Goal: Transaction & Acquisition: Purchase product/service

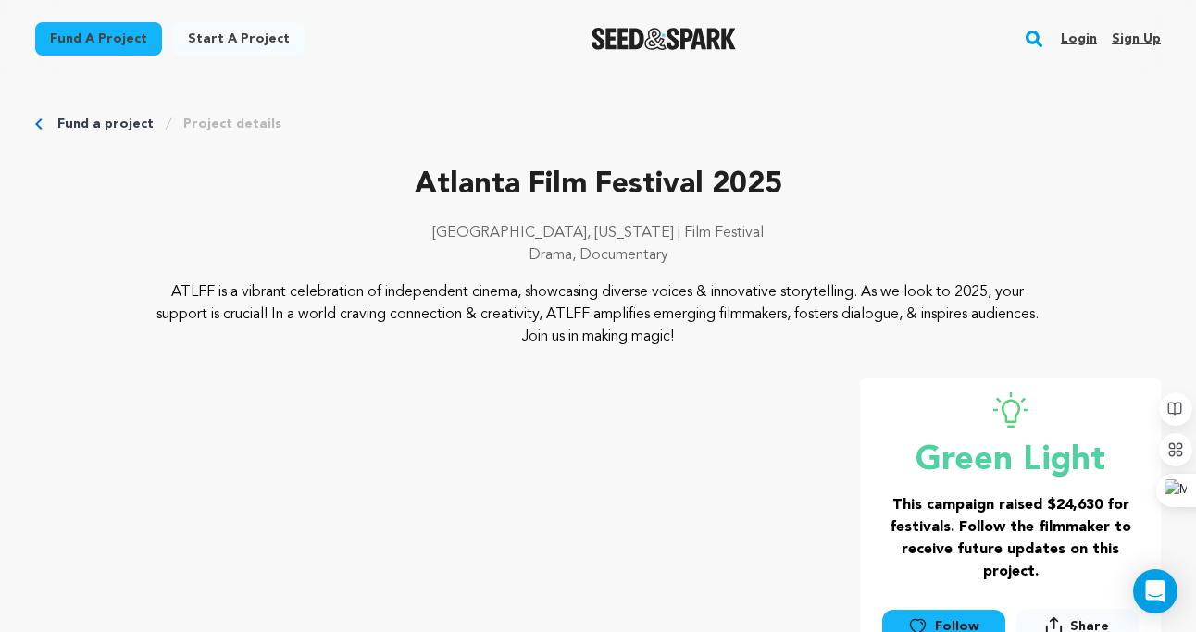
click at [1087, 33] on link "Login" at bounding box center [1079, 39] width 36 height 30
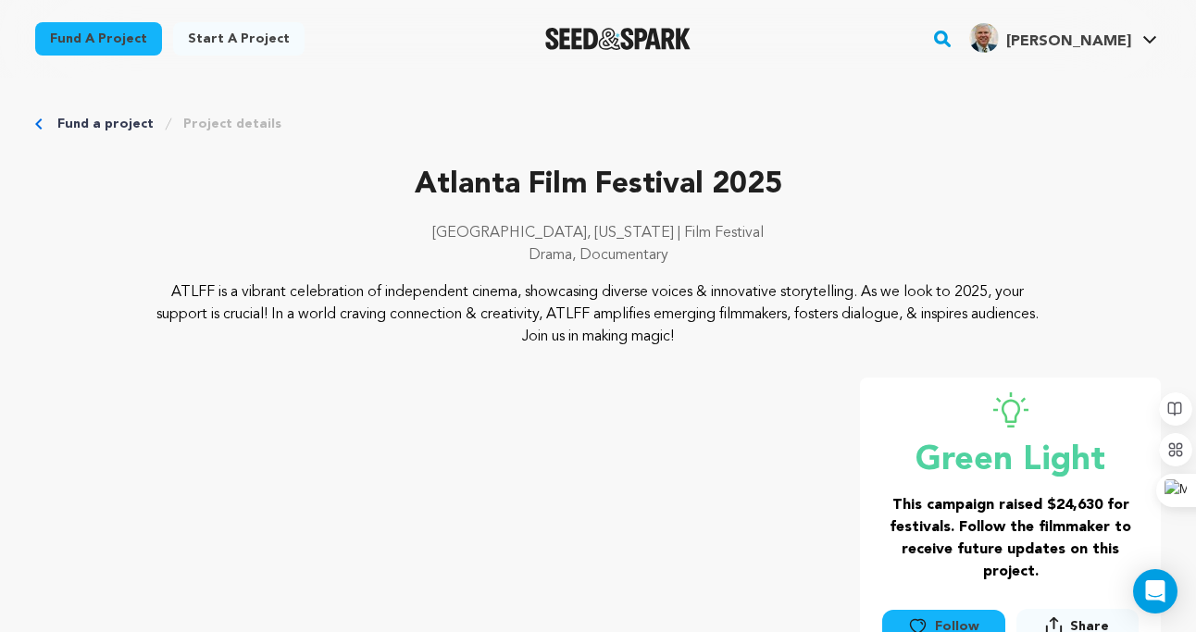
click at [119, 23] on link "Fund a project" at bounding box center [98, 38] width 127 height 33
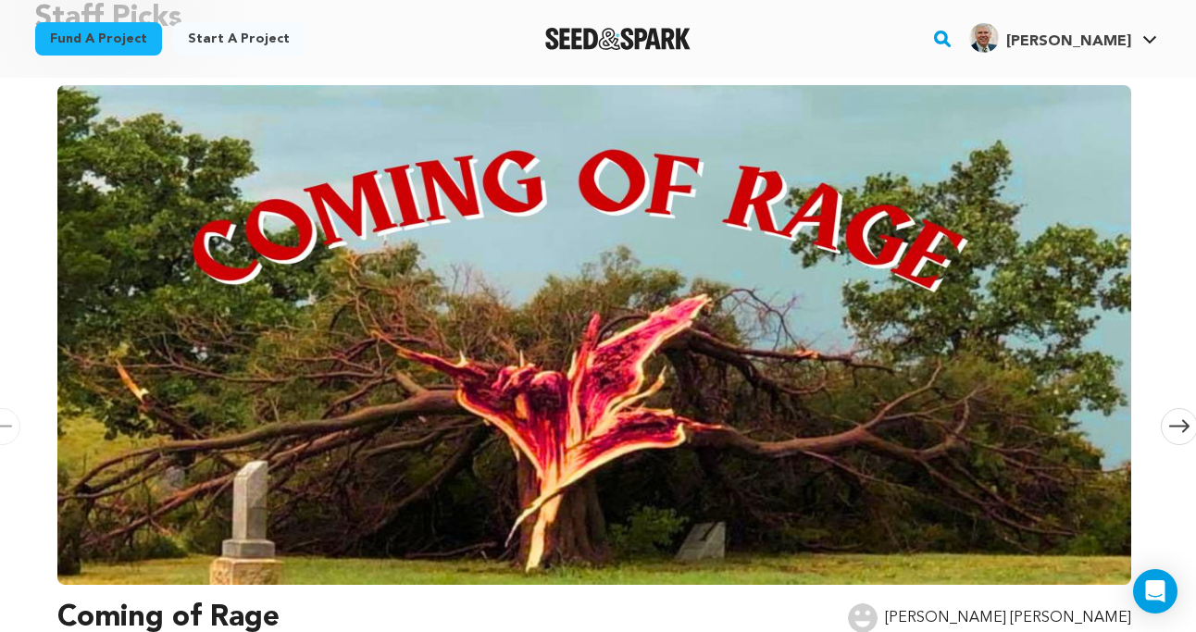
scroll to position [243, 0]
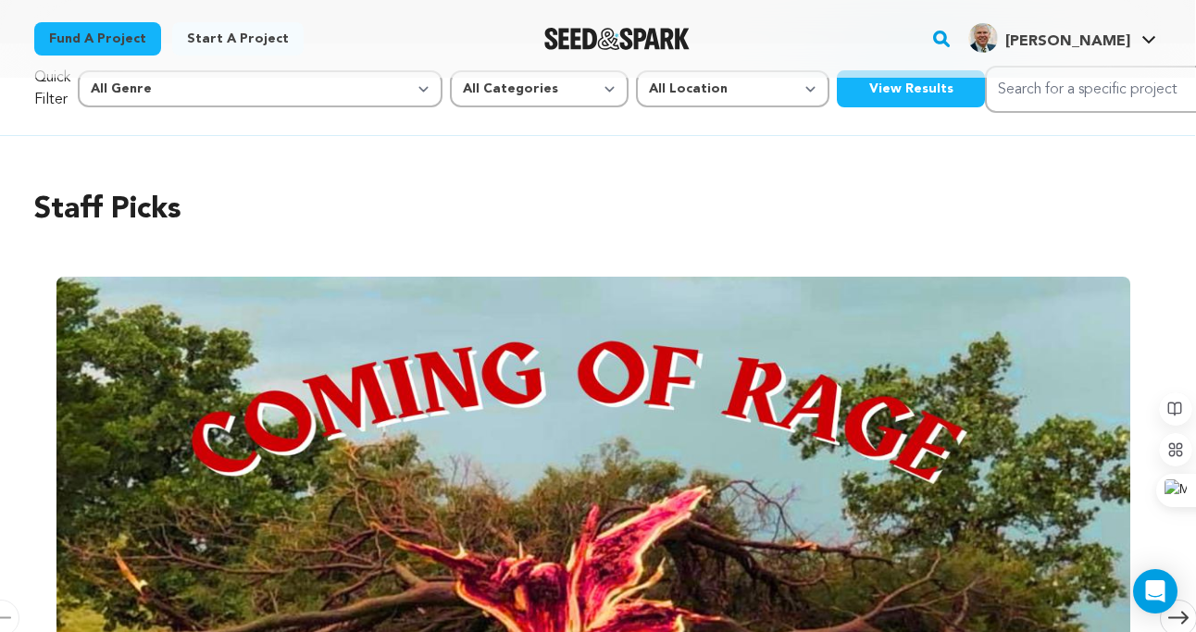
click at [618, 483] on img at bounding box center [593, 527] width 1074 height 500
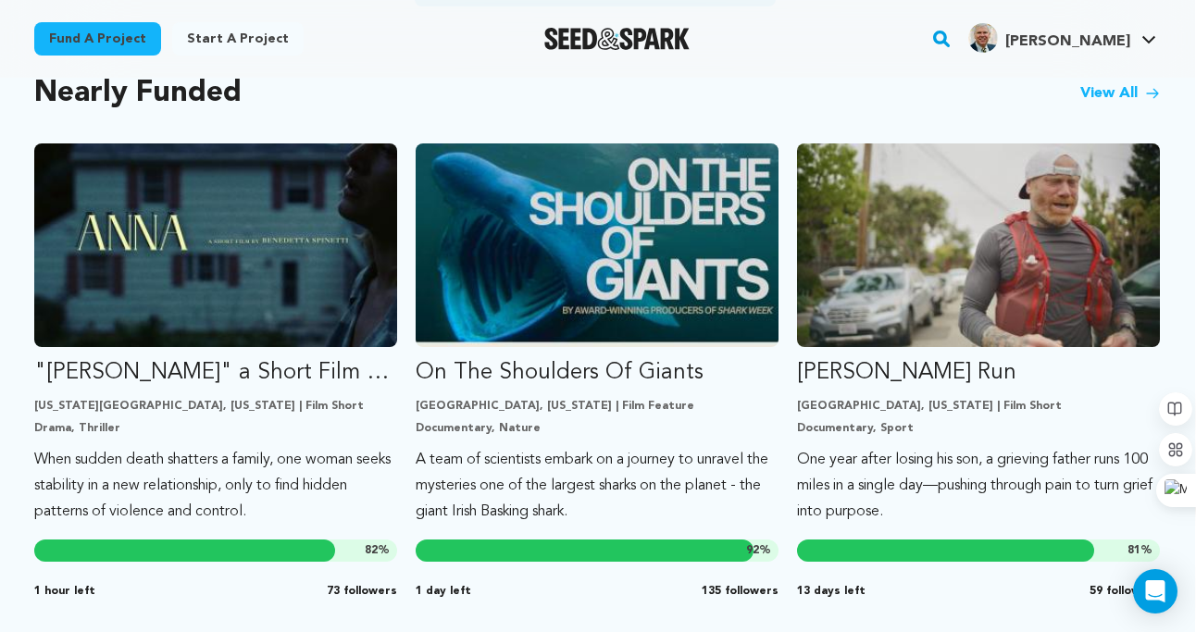
scroll to position [1595, 1]
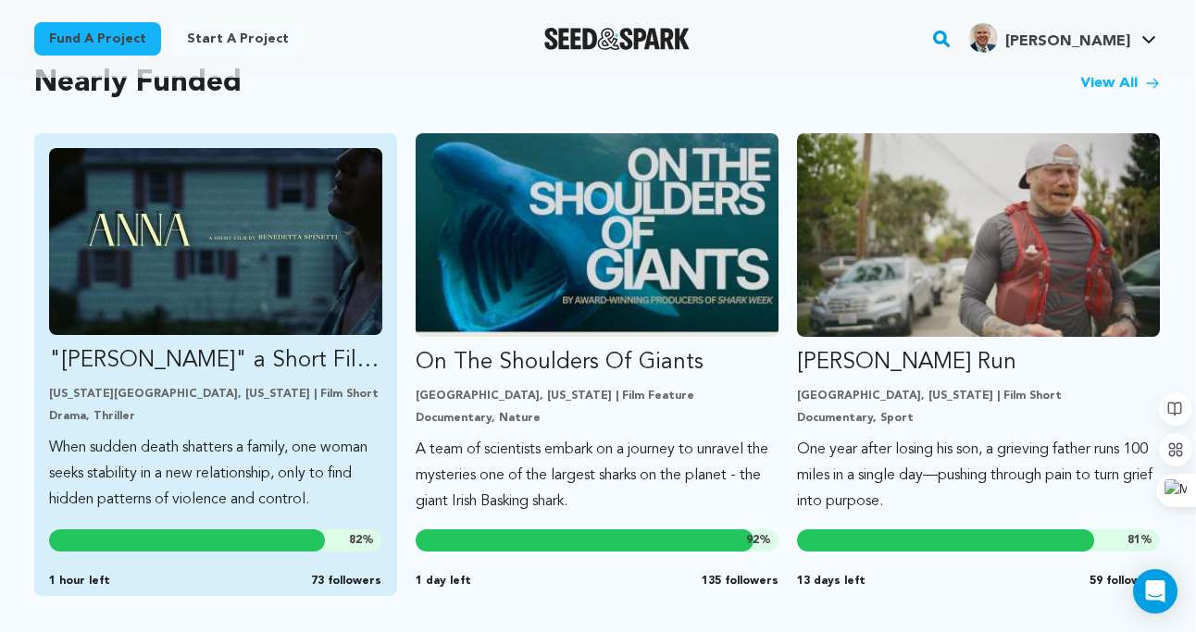
click at [217, 256] on img "Fund &quot;ANNA&quot; a Short Film by Benedetta Spinetti" at bounding box center [215, 241] width 333 height 187
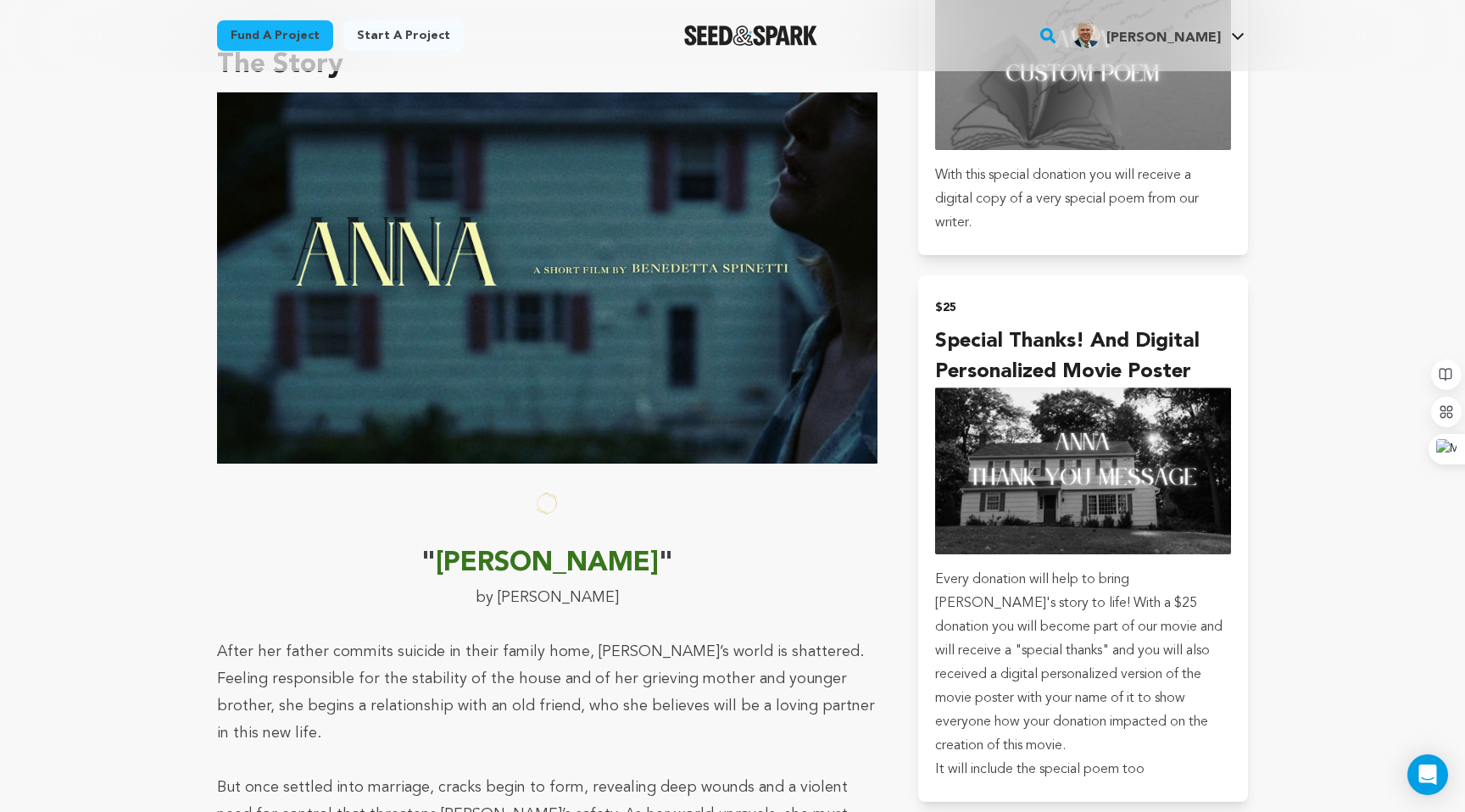
scroll to position [1241, 0]
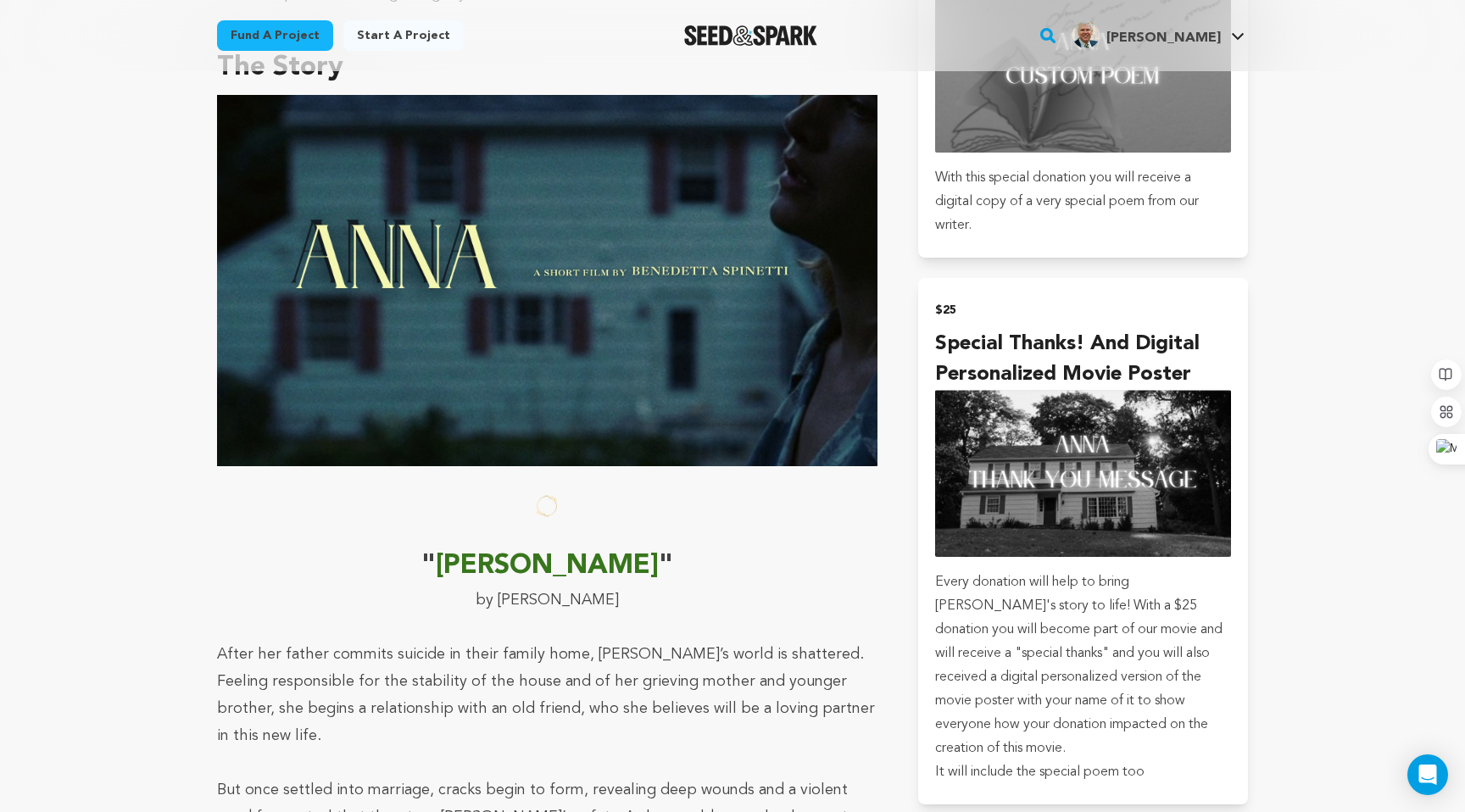
click at [602, 404] on img at bounding box center [547, 281] width 660 height 372
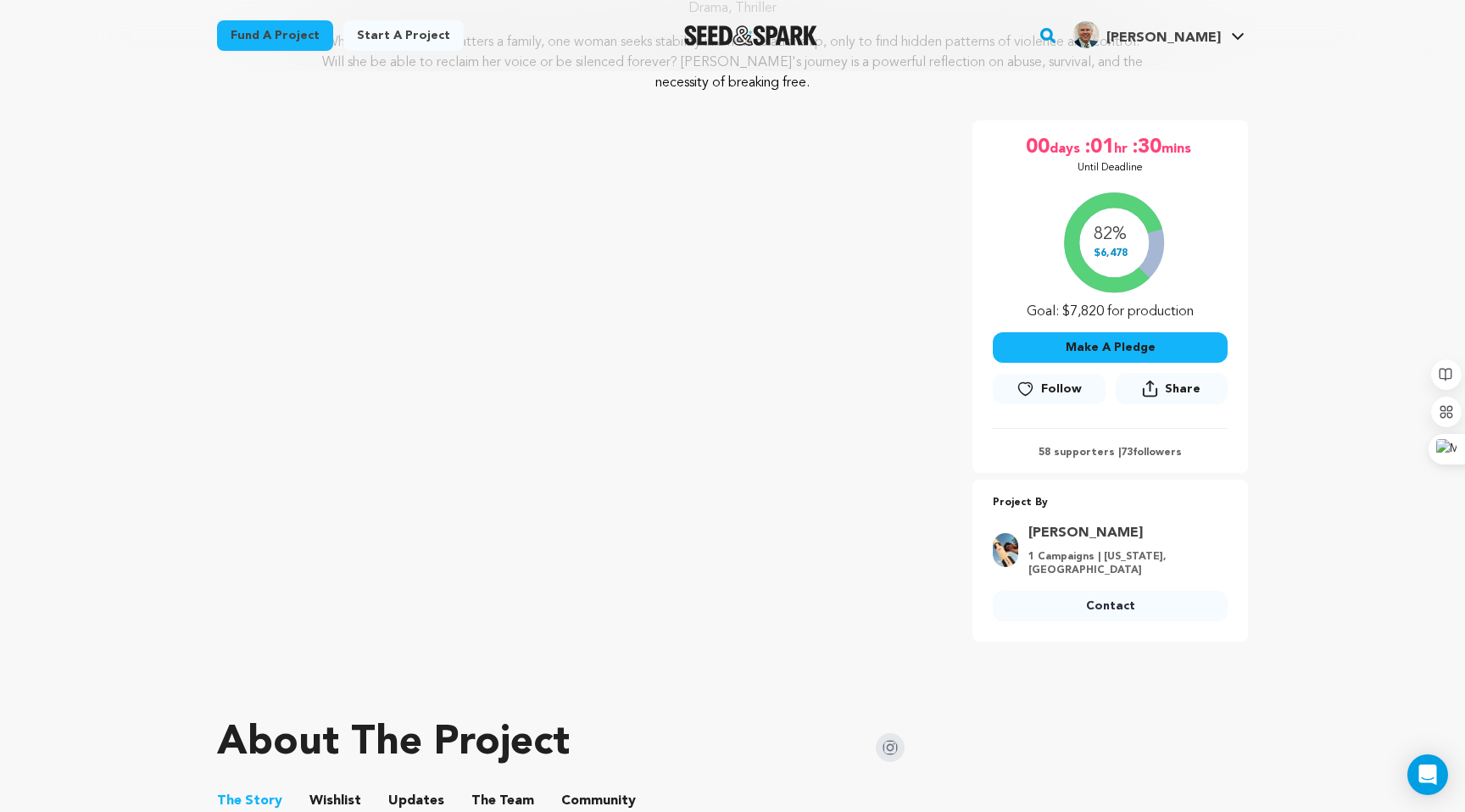
scroll to position [254, 0]
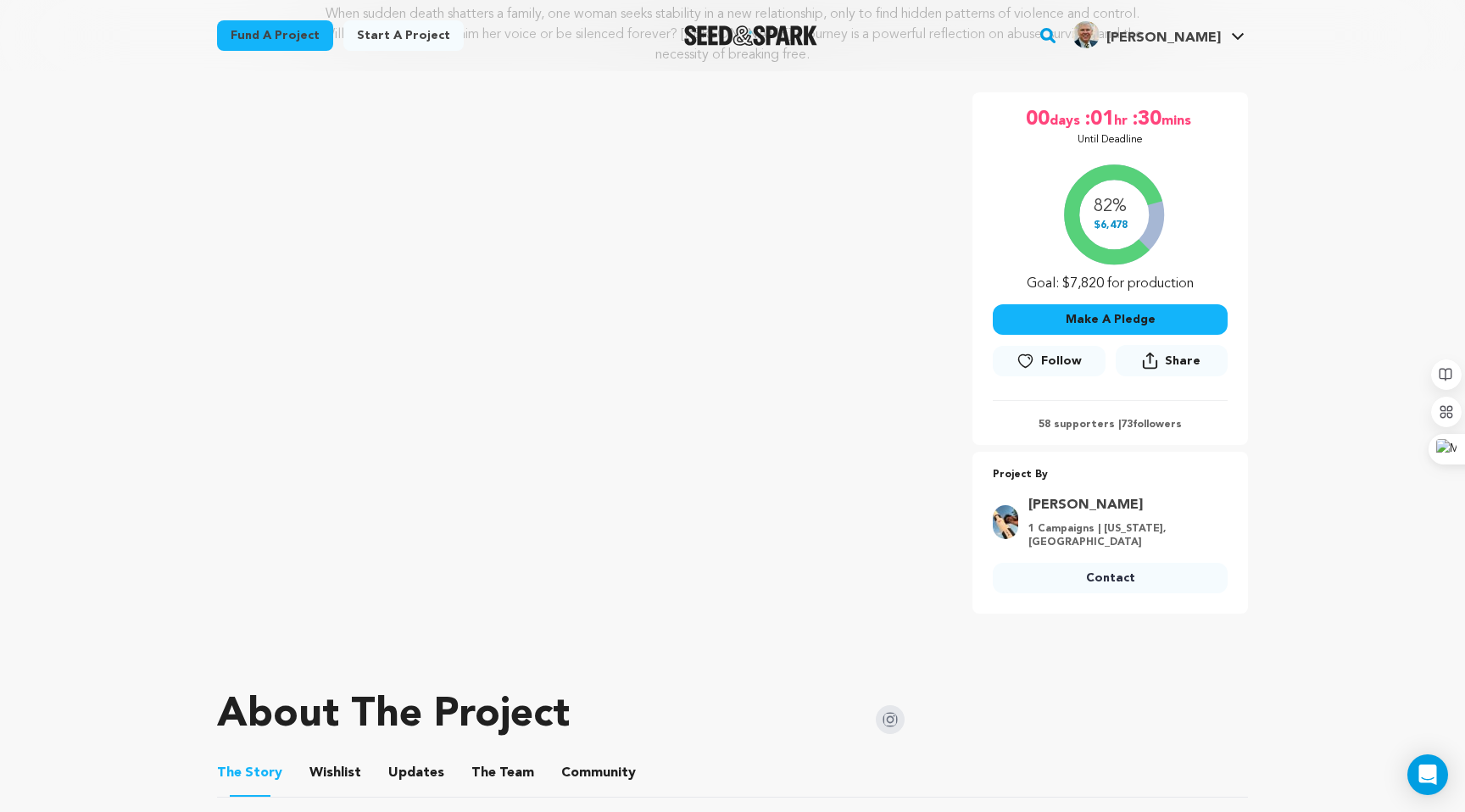
click at [1094, 333] on button "Make A Pledge" at bounding box center [1110, 319] width 234 height 30
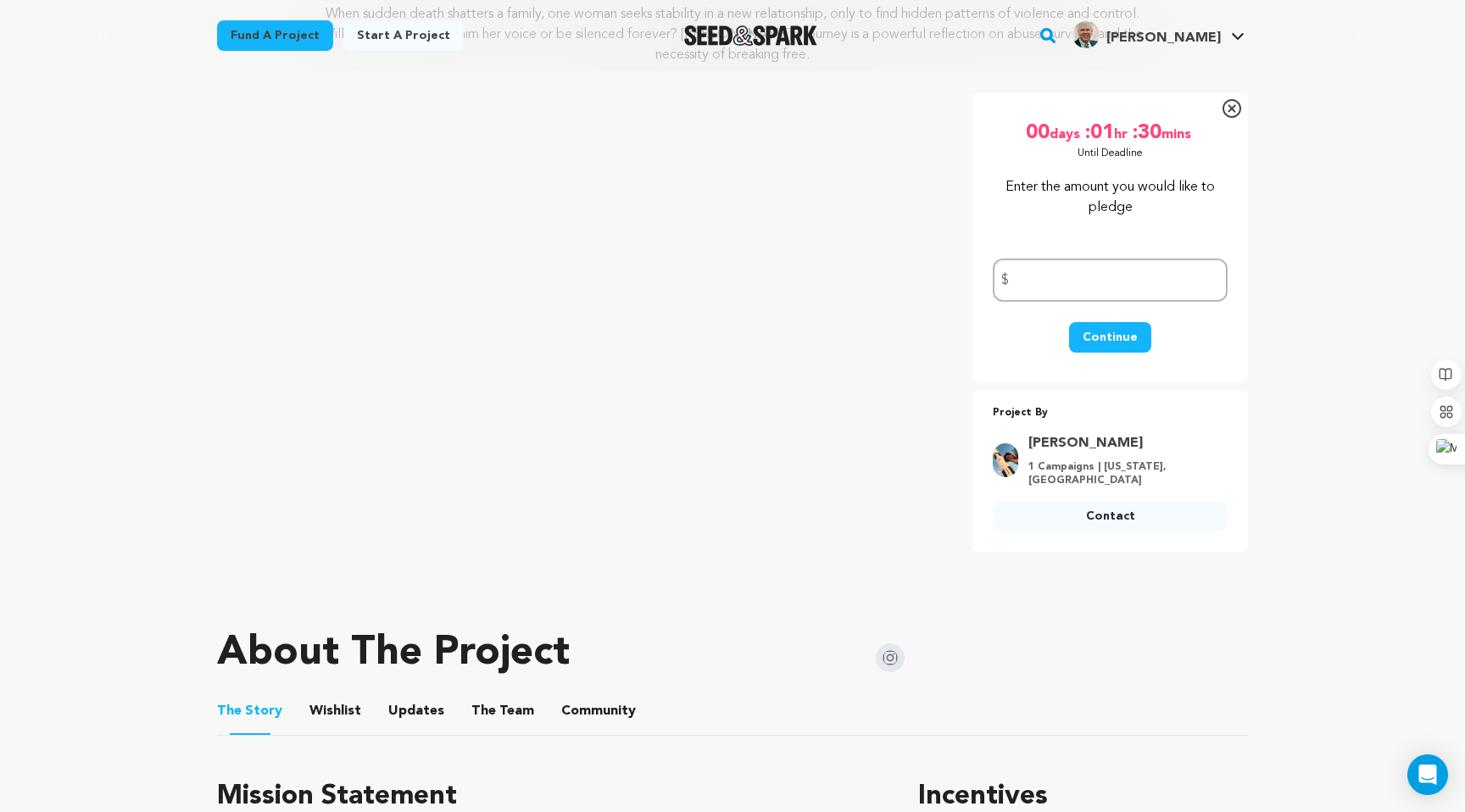
click at [1094, 333] on button "Continue" at bounding box center [1111, 337] width 82 height 30
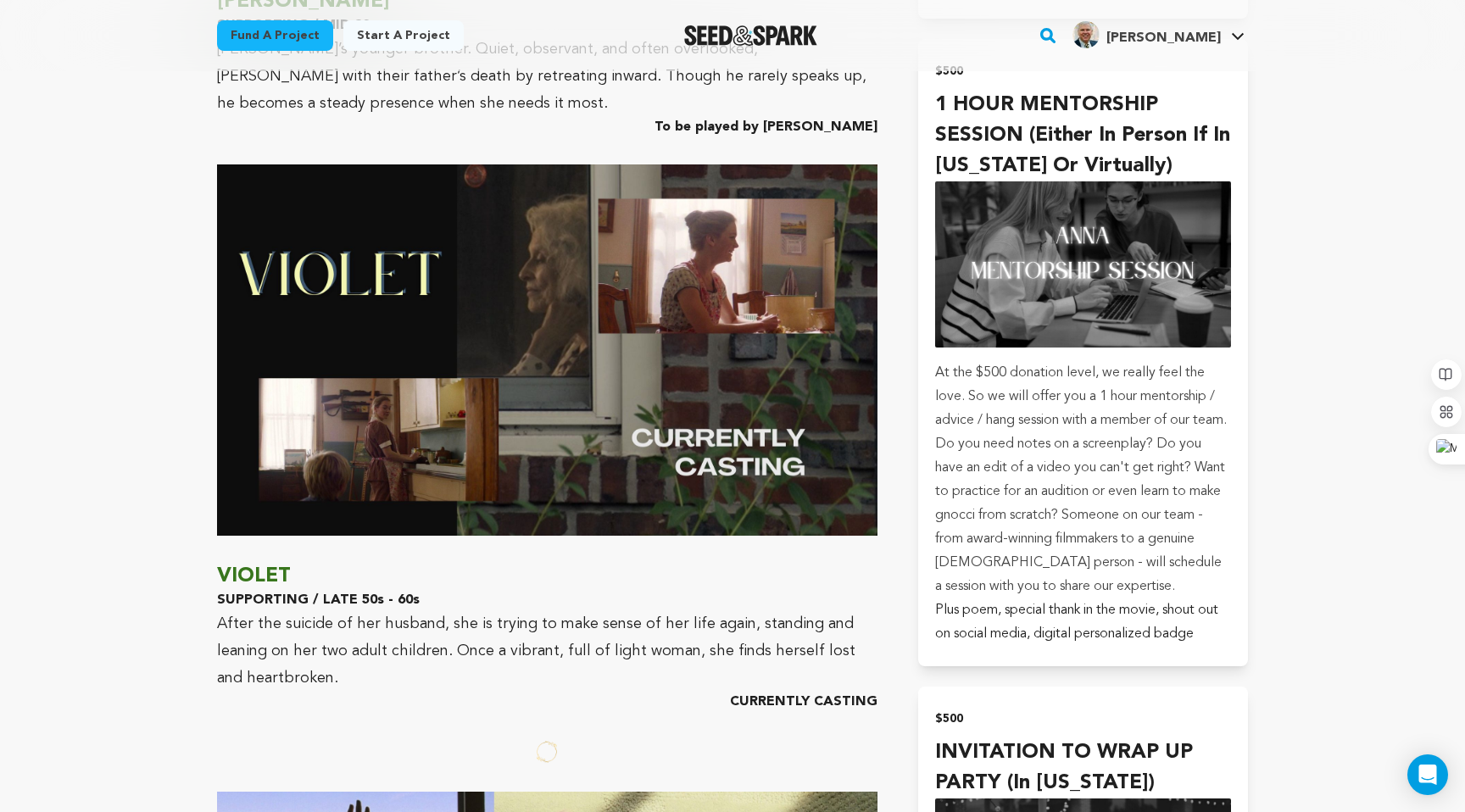
scroll to position [4427, 0]
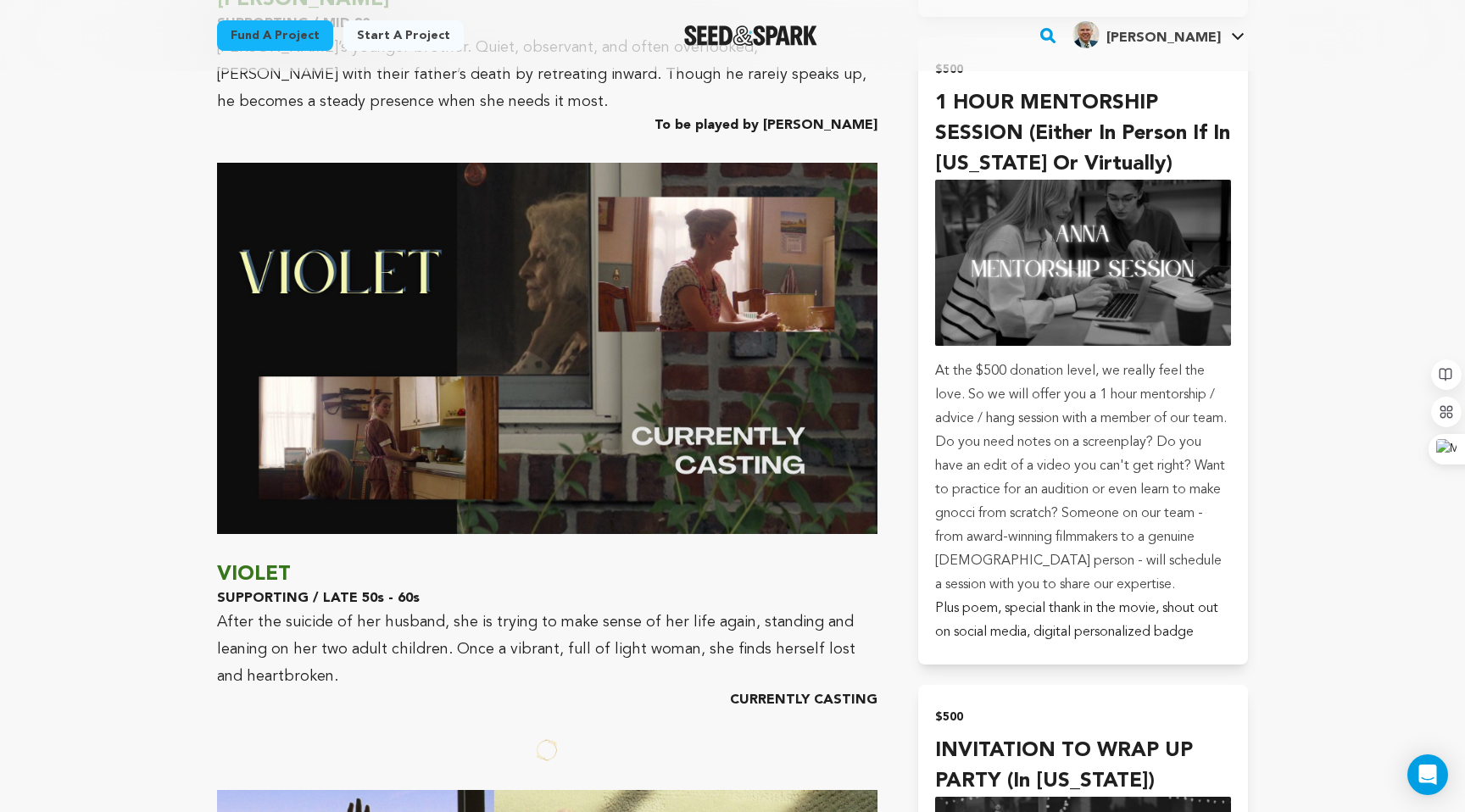
click at [624, 410] on img at bounding box center [547, 349] width 660 height 372
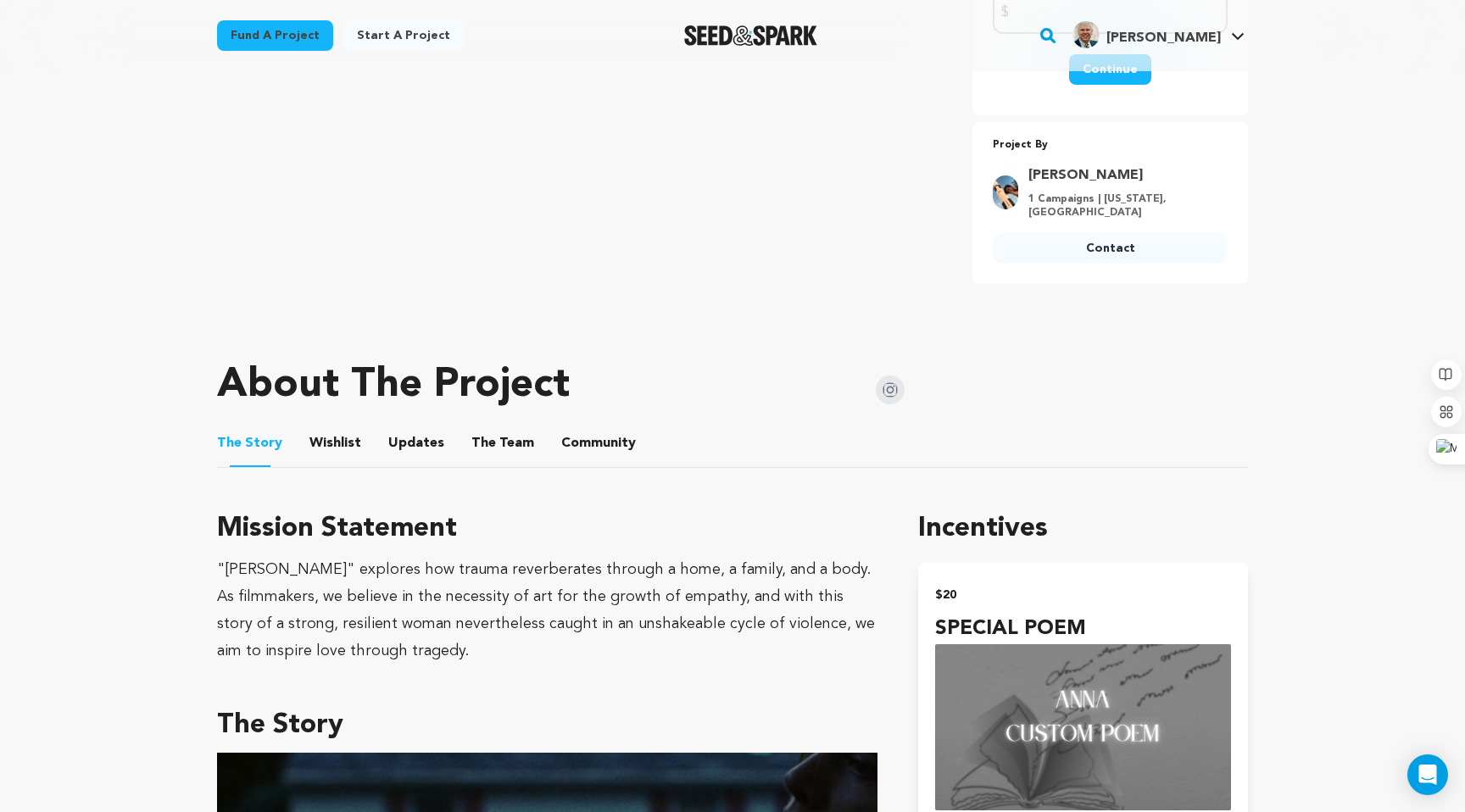
scroll to position [0, 0]
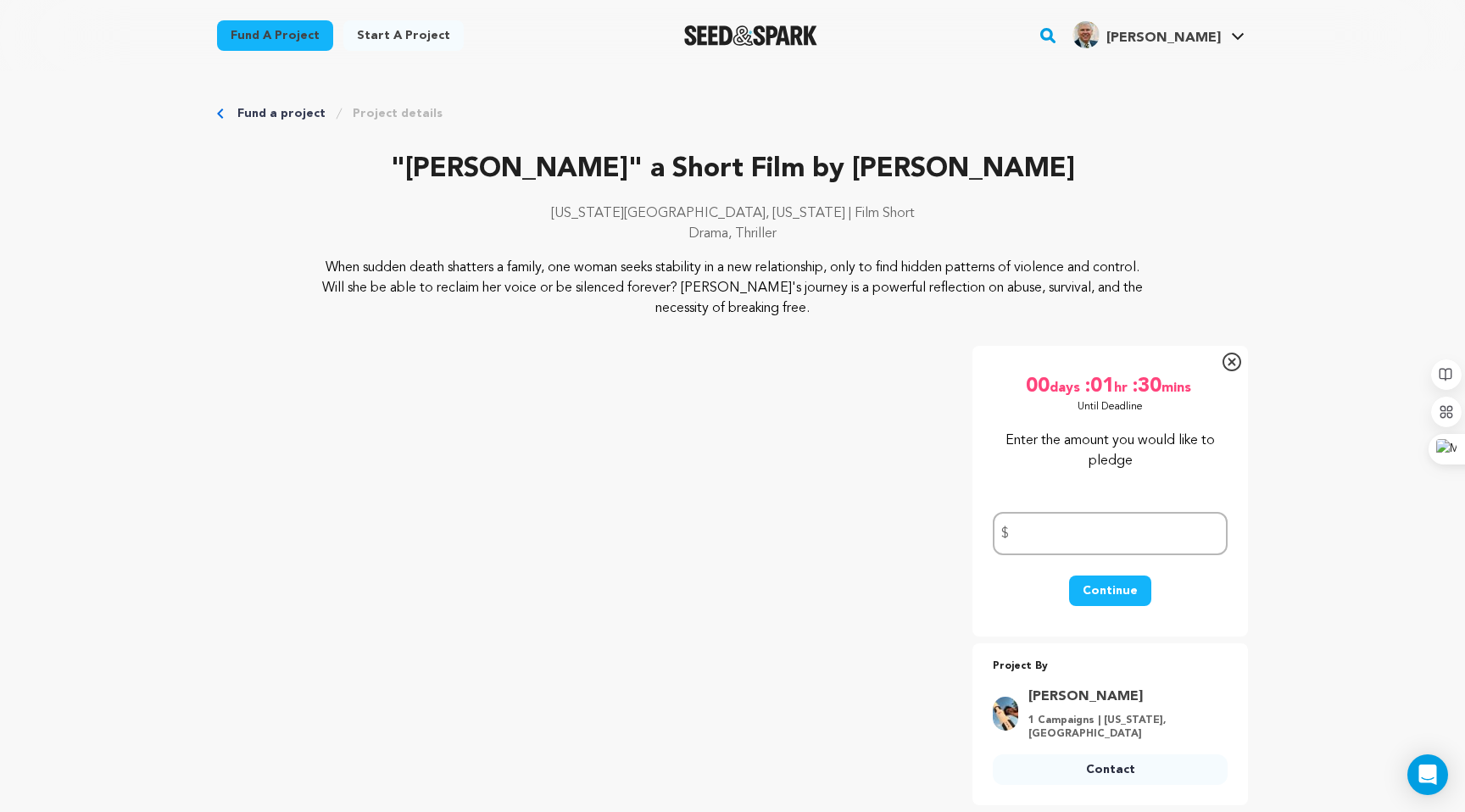
click at [512, 285] on p "When sudden death shatters a family, one woman seeks stability in a new relatio…" at bounding box center [732, 287] width 825 height 61
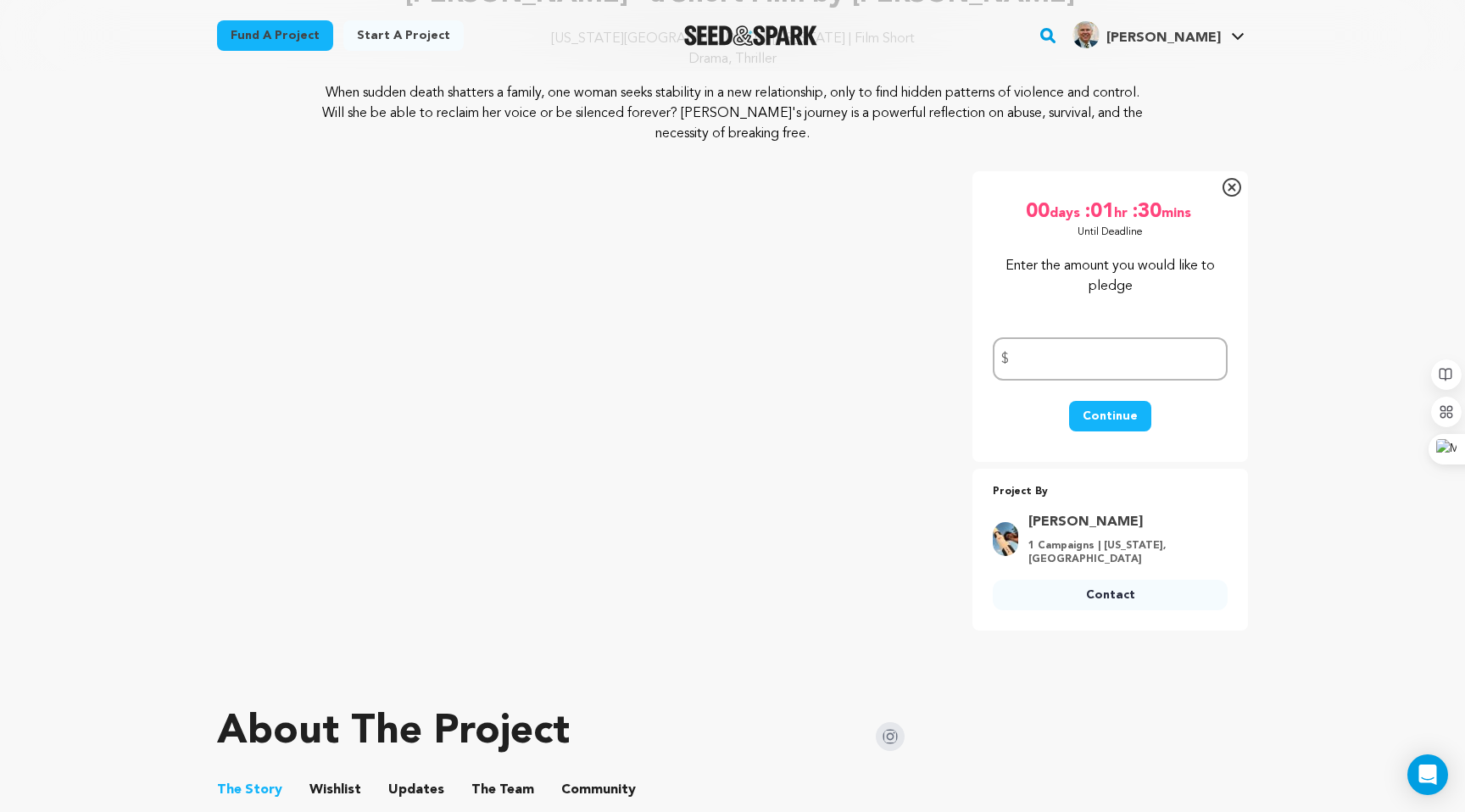
scroll to position [171, 0]
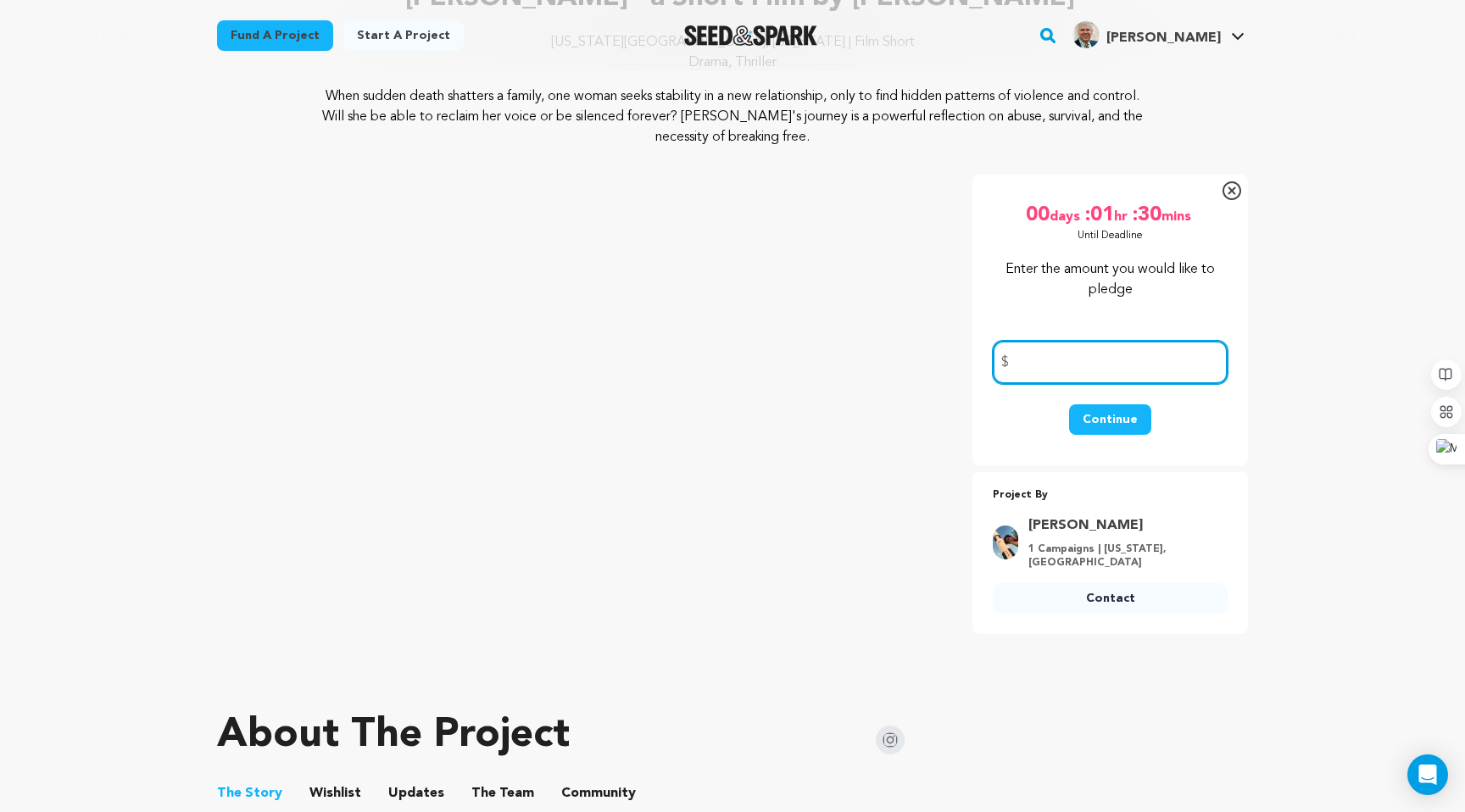
click at [1081, 348] on input "number" at bounding box center [1110, 362] width 234 height 43
type input "10.00"
click at [1094, 416] on button "Continue" at bounding box center [1111, 419] width 82 height 30
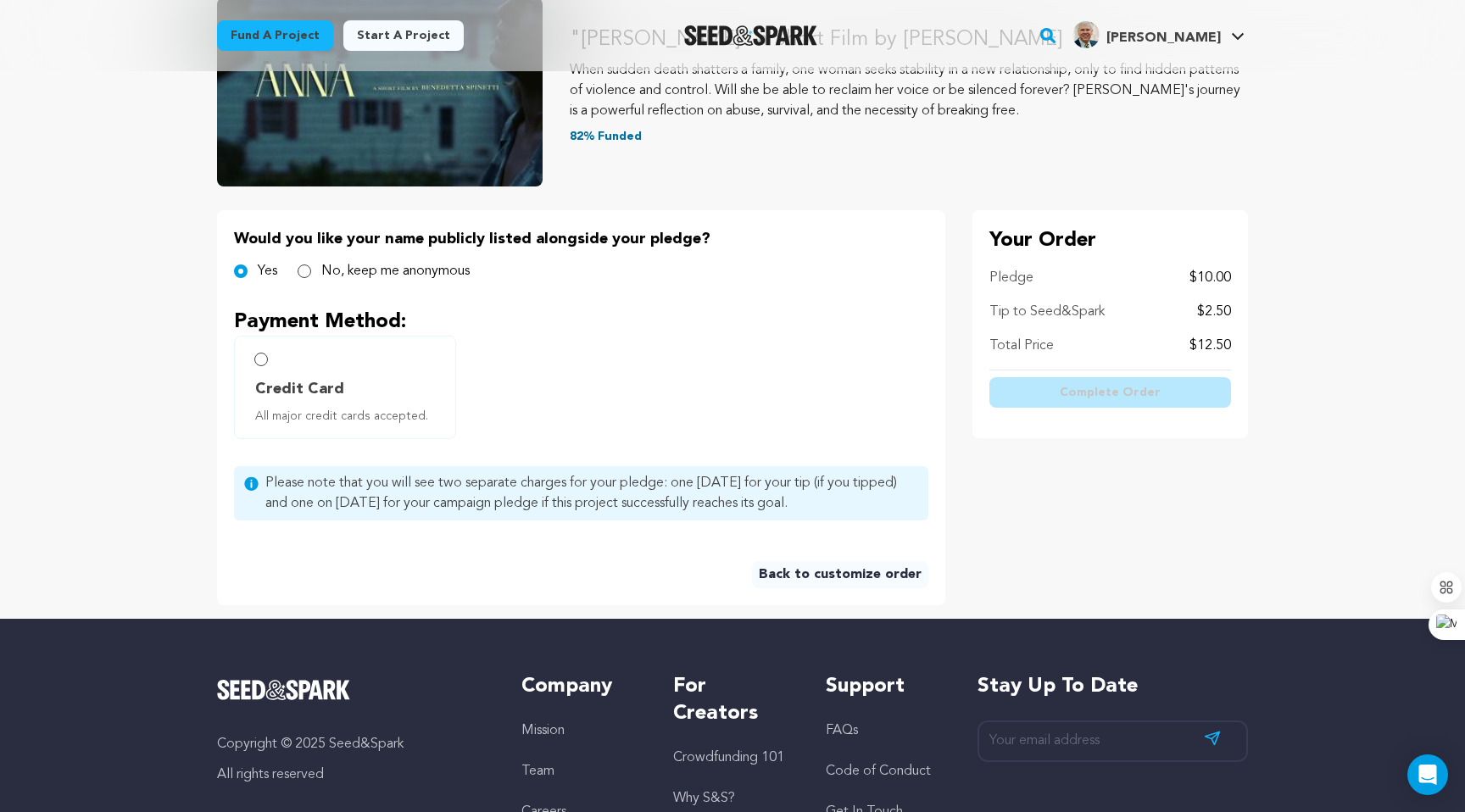
scroll to position [222, 0]
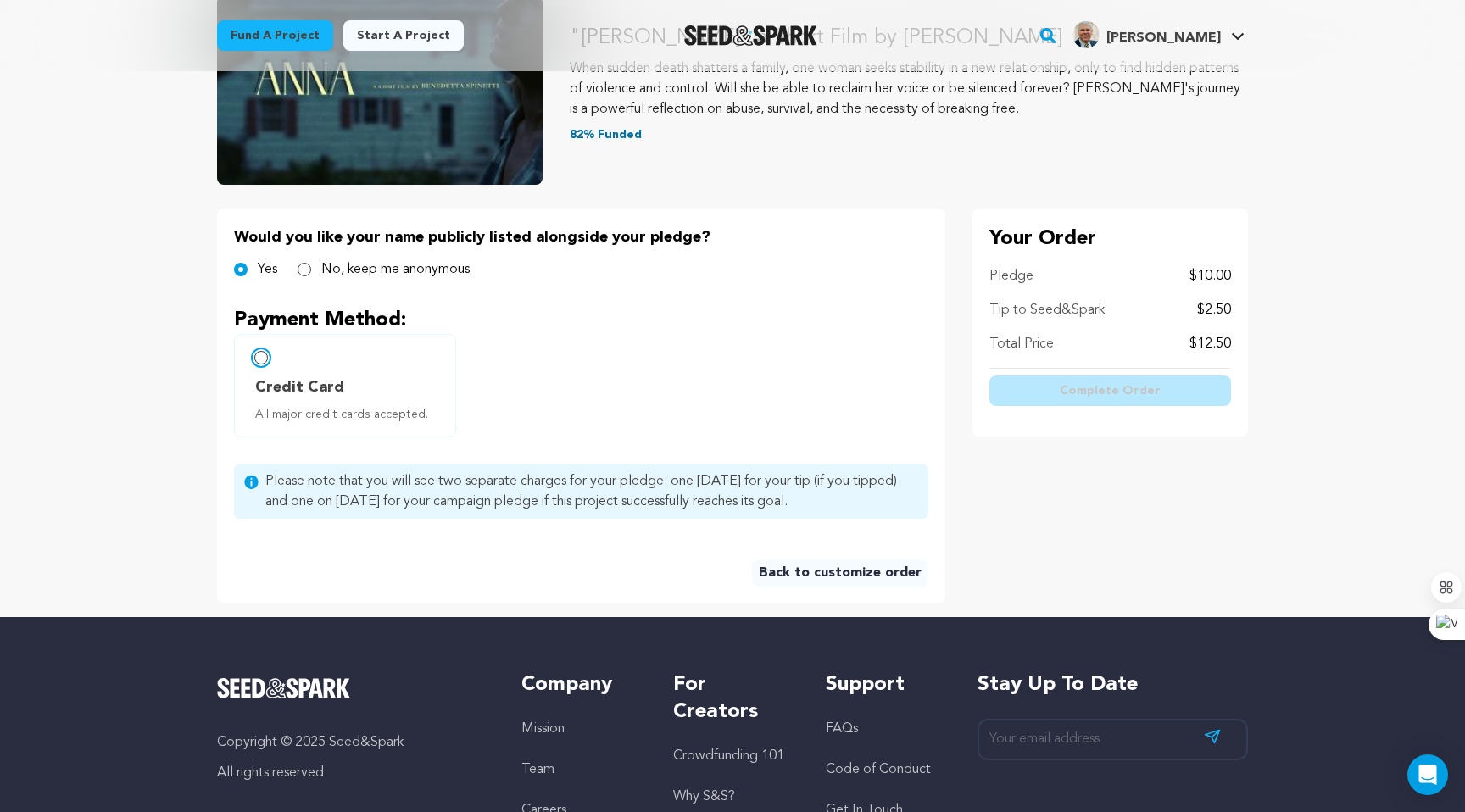
click at [263, 361] on input "Credit Card All major credit cards accepted." at bounding box center [261, 357] width 14 height 14
radio input "false"
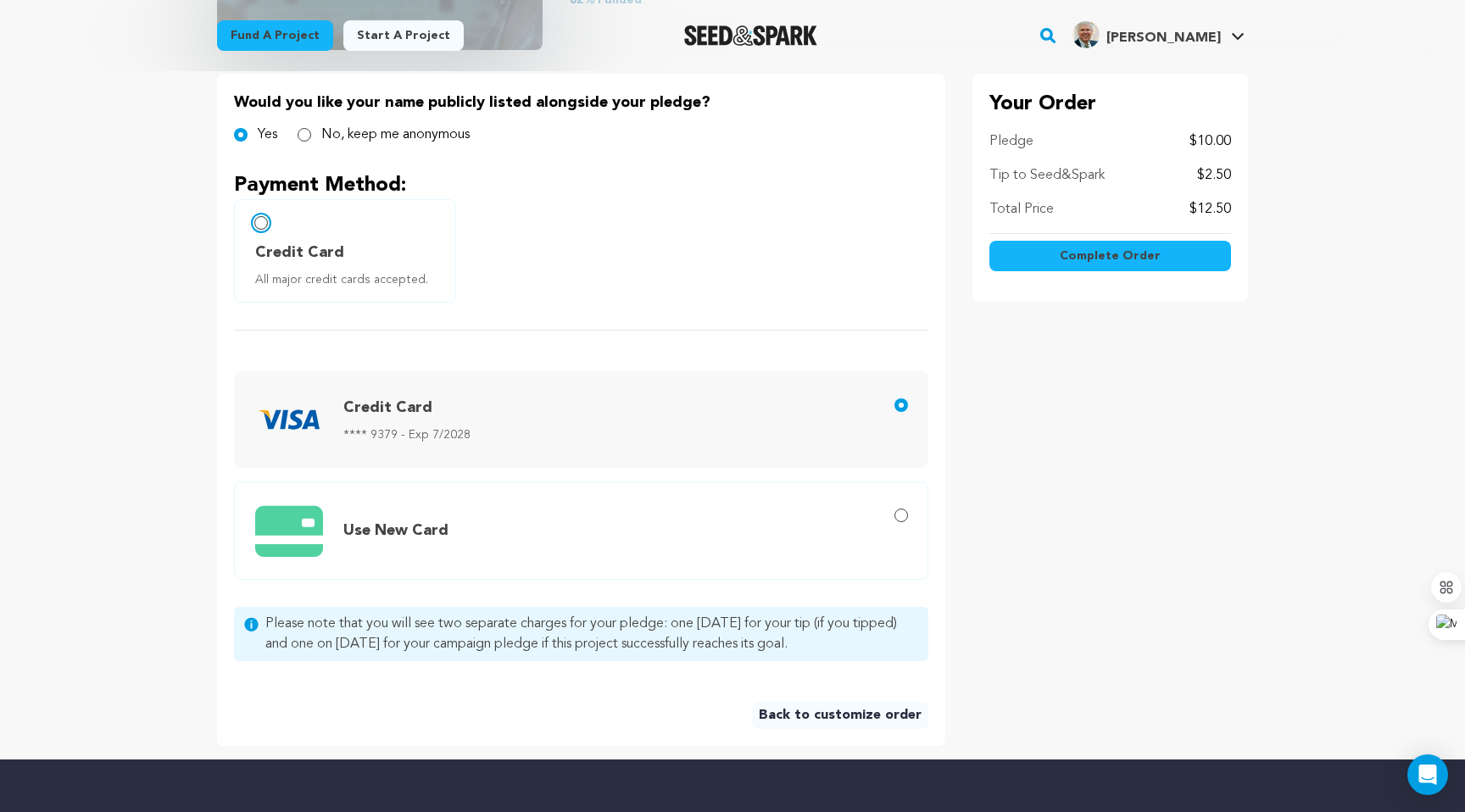
scroll to position [384, 0]
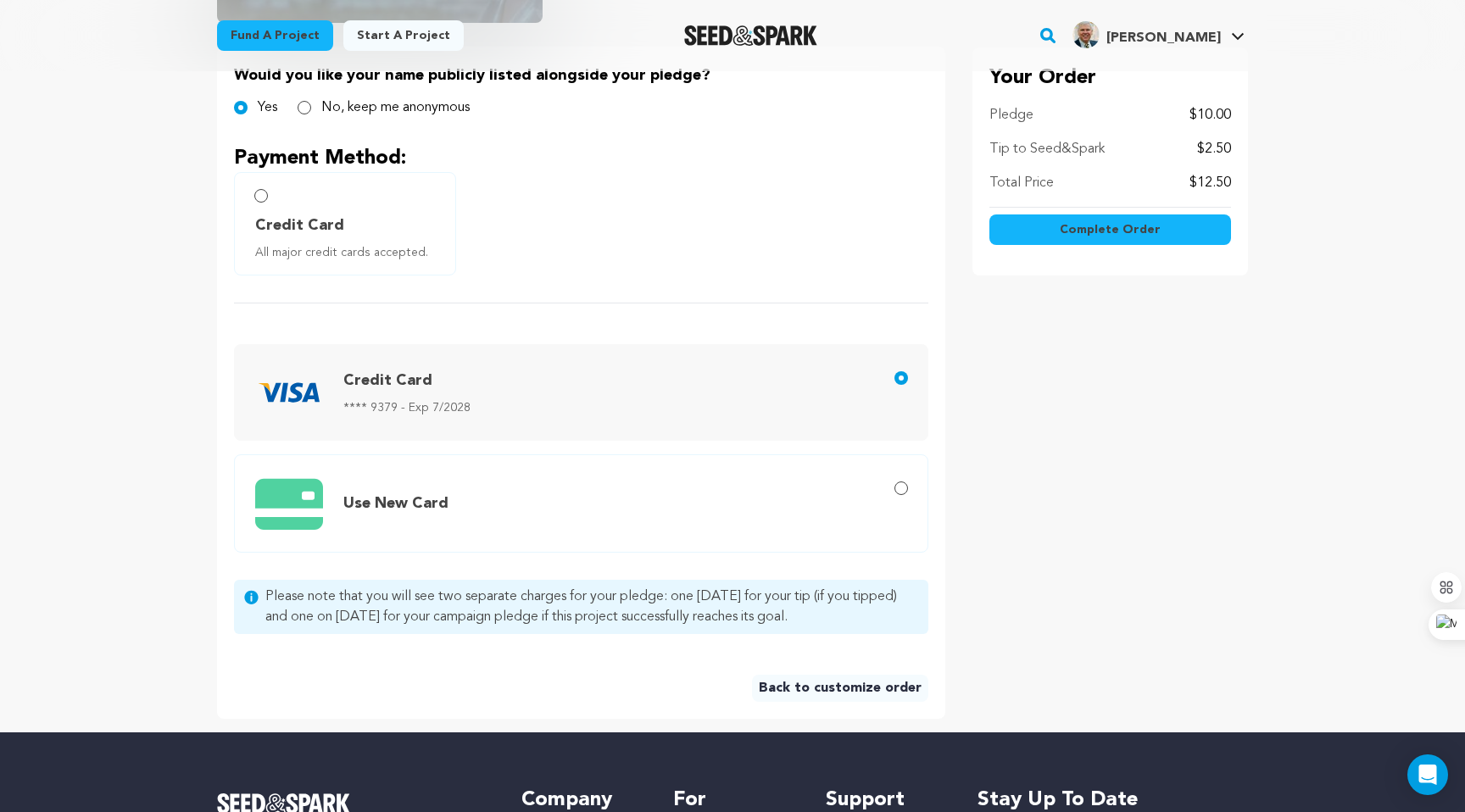
click at [635, 385] on span "Credit Card **** 9379 - Exp 7/2028" at bounding box center [584, 393] width 658 height 68
click at [895, 384] on input "Credit Card **** 9379 - Exp 7/2028" at bounding box center [901, 378] width 14 height 14
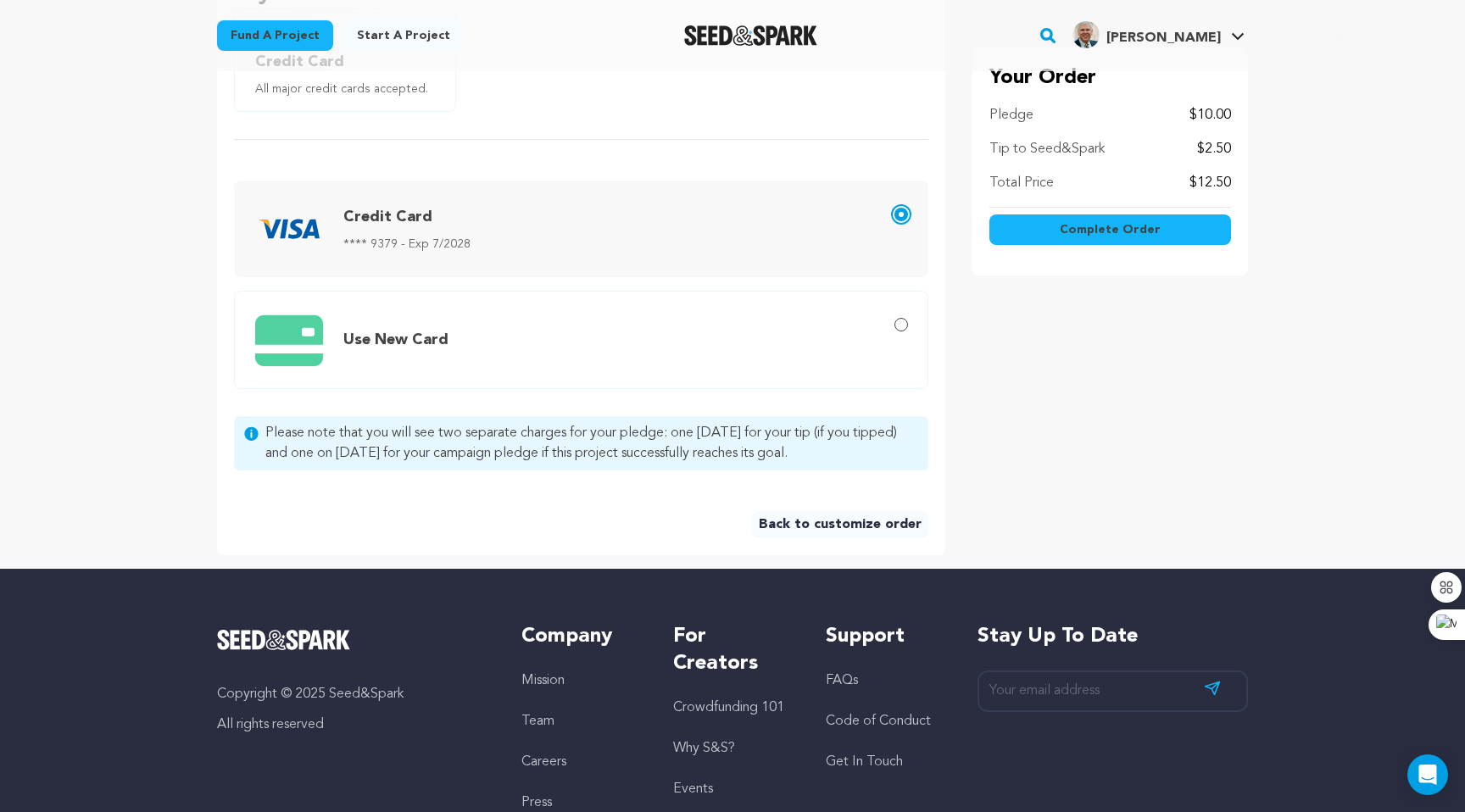
scroll to position [548, 0]
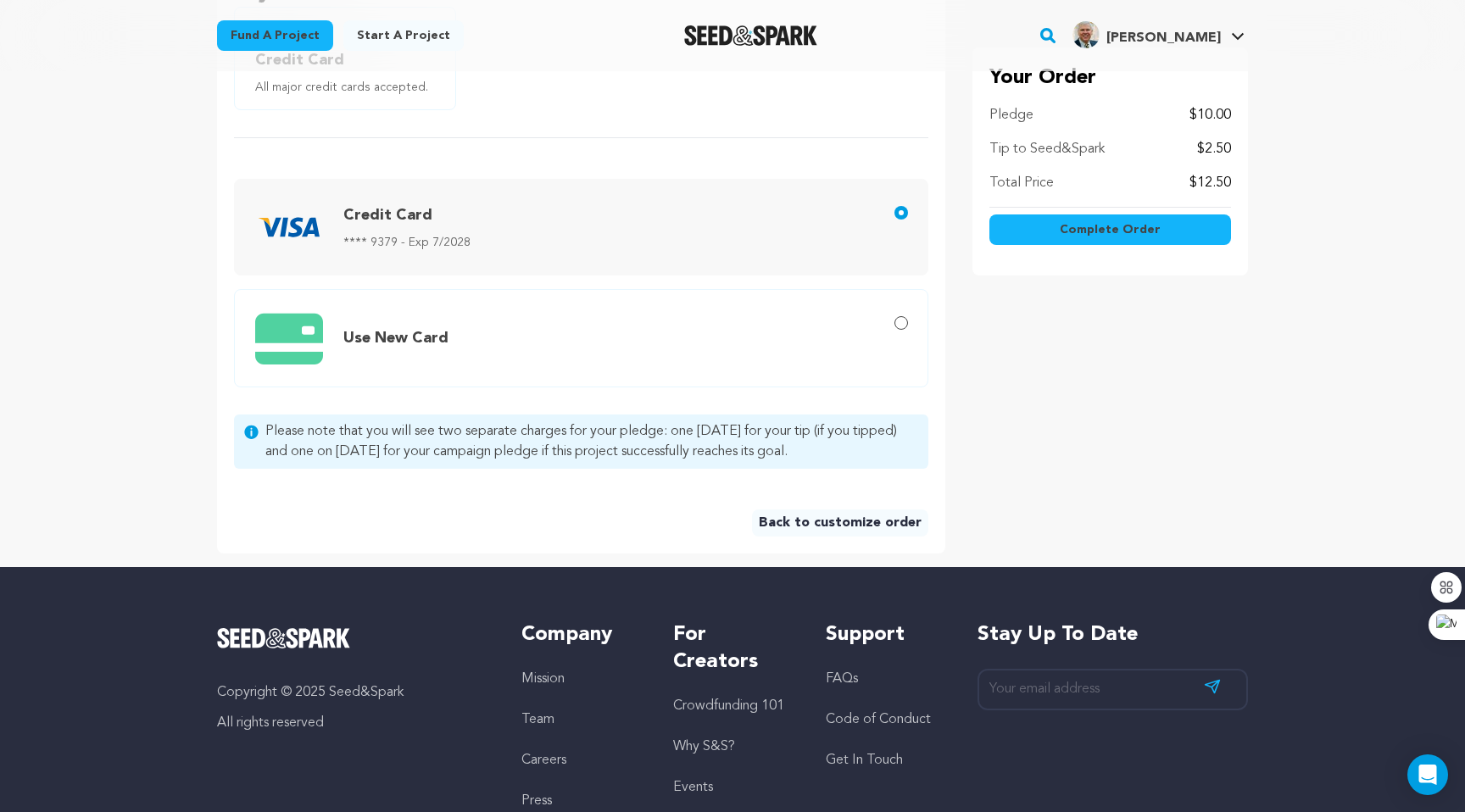
click at [1122, 212] on div "Complete Order" at bounding box center [1111, 233] width 242 height 51
click at [1117, 222] on span "Complete Order" at bounding box center [1110, 230] width 101 height 17
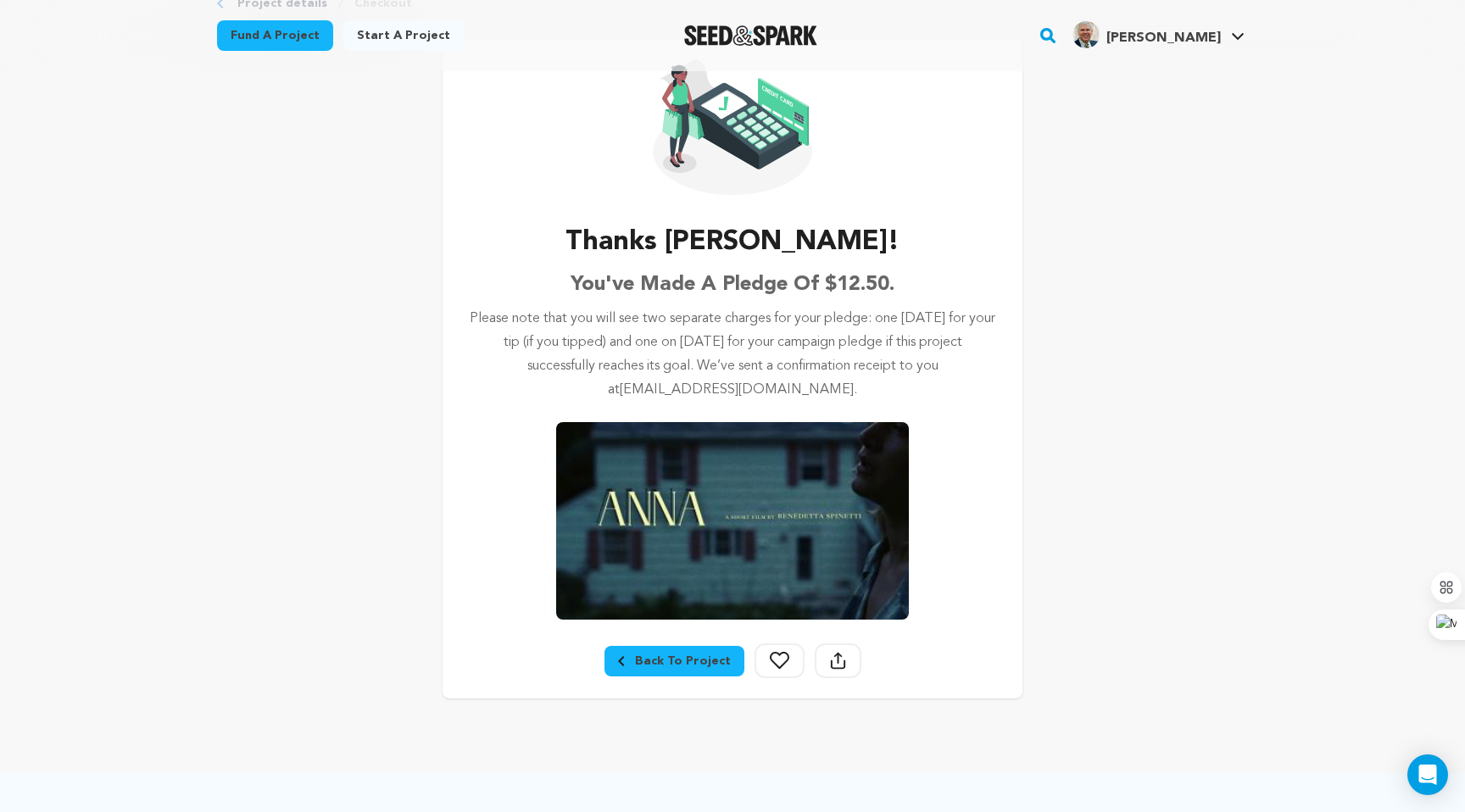
scroll to position [104, 0]
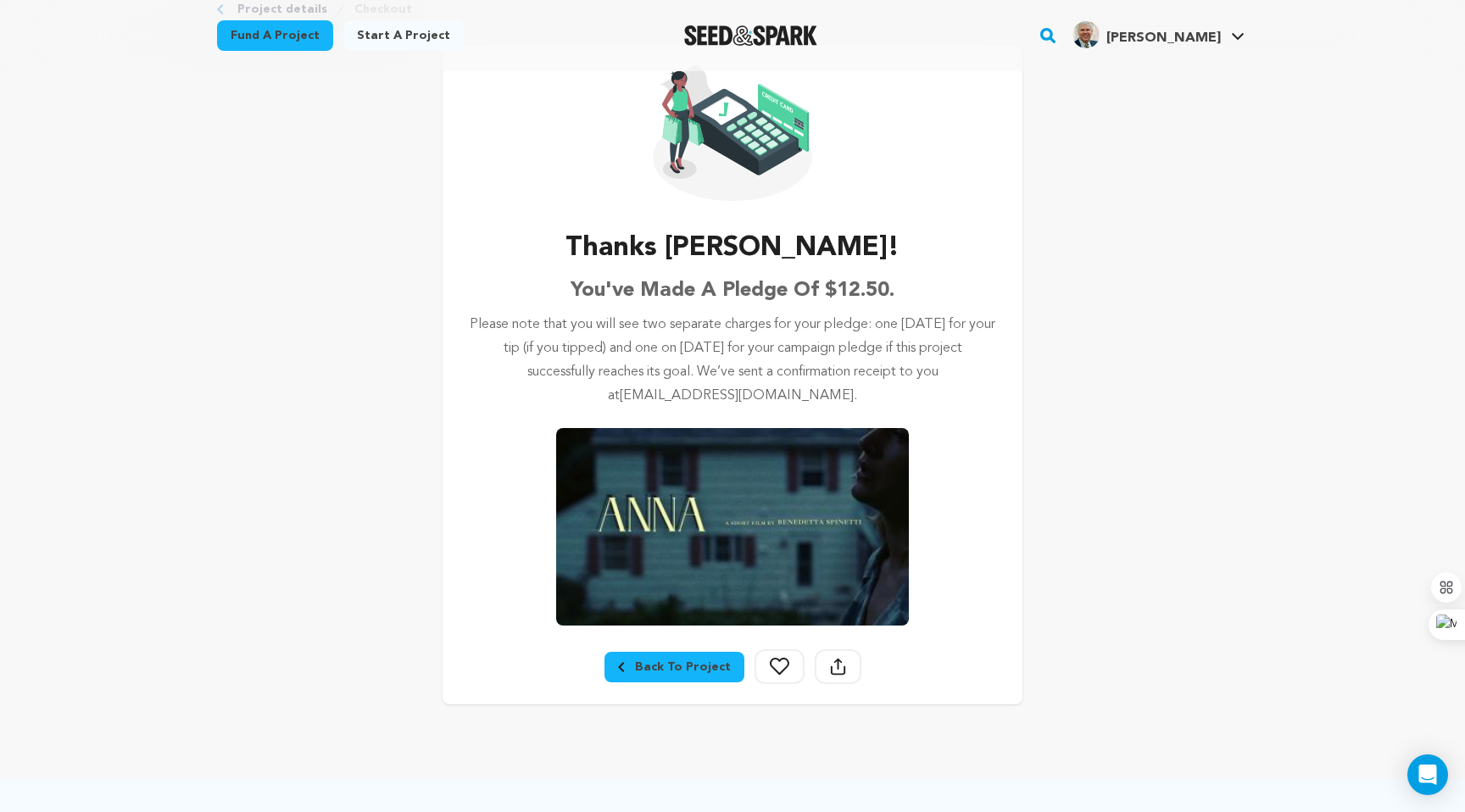
click at [680, 677] on link "Back To Project" at bounding box center [674, 666] width 140 height 30
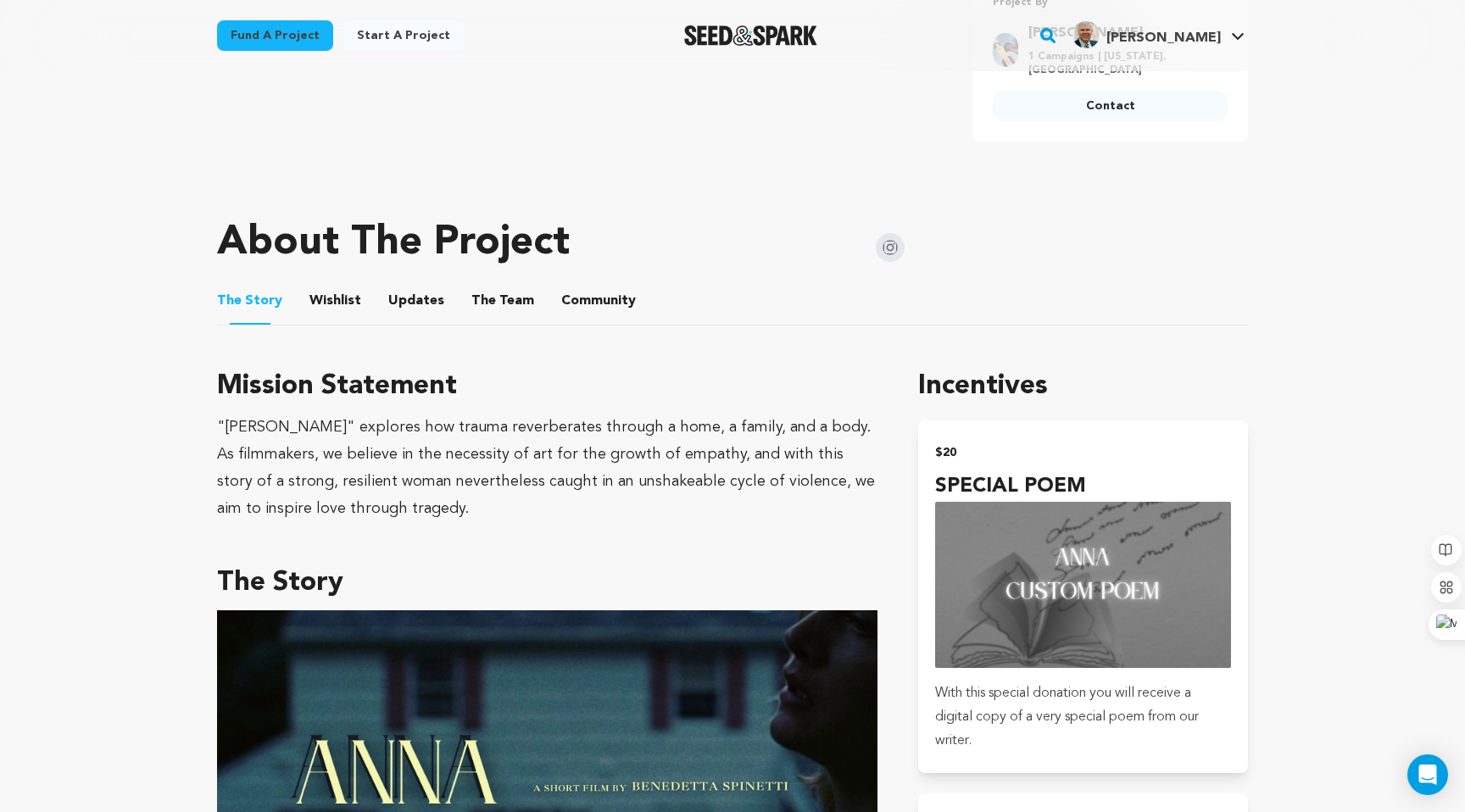
scroll to position [764, 0]
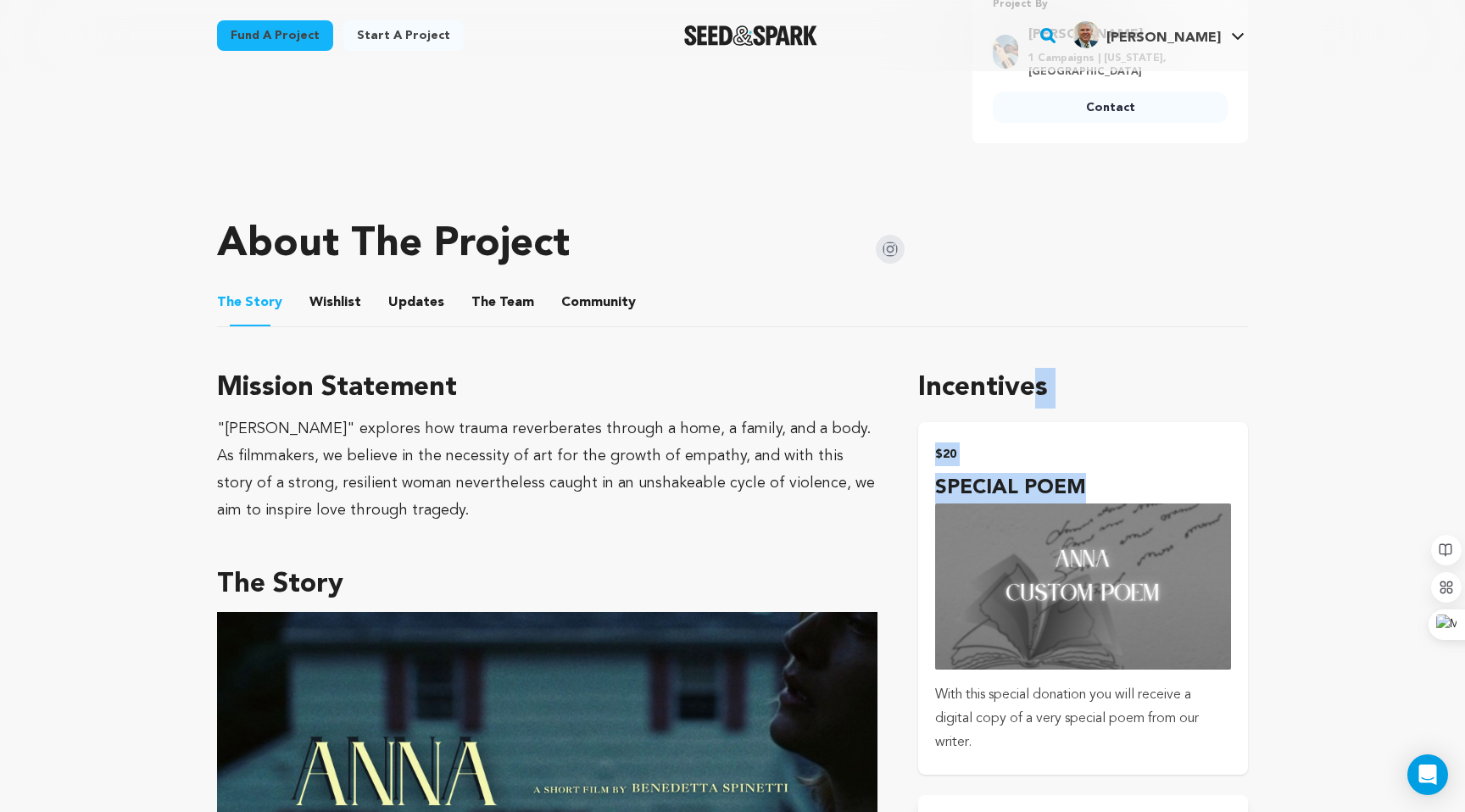
drag, startPoint x: 920, startPoint y: 354, endPoint x: 984, endPoint y: 582, distance: 236.8
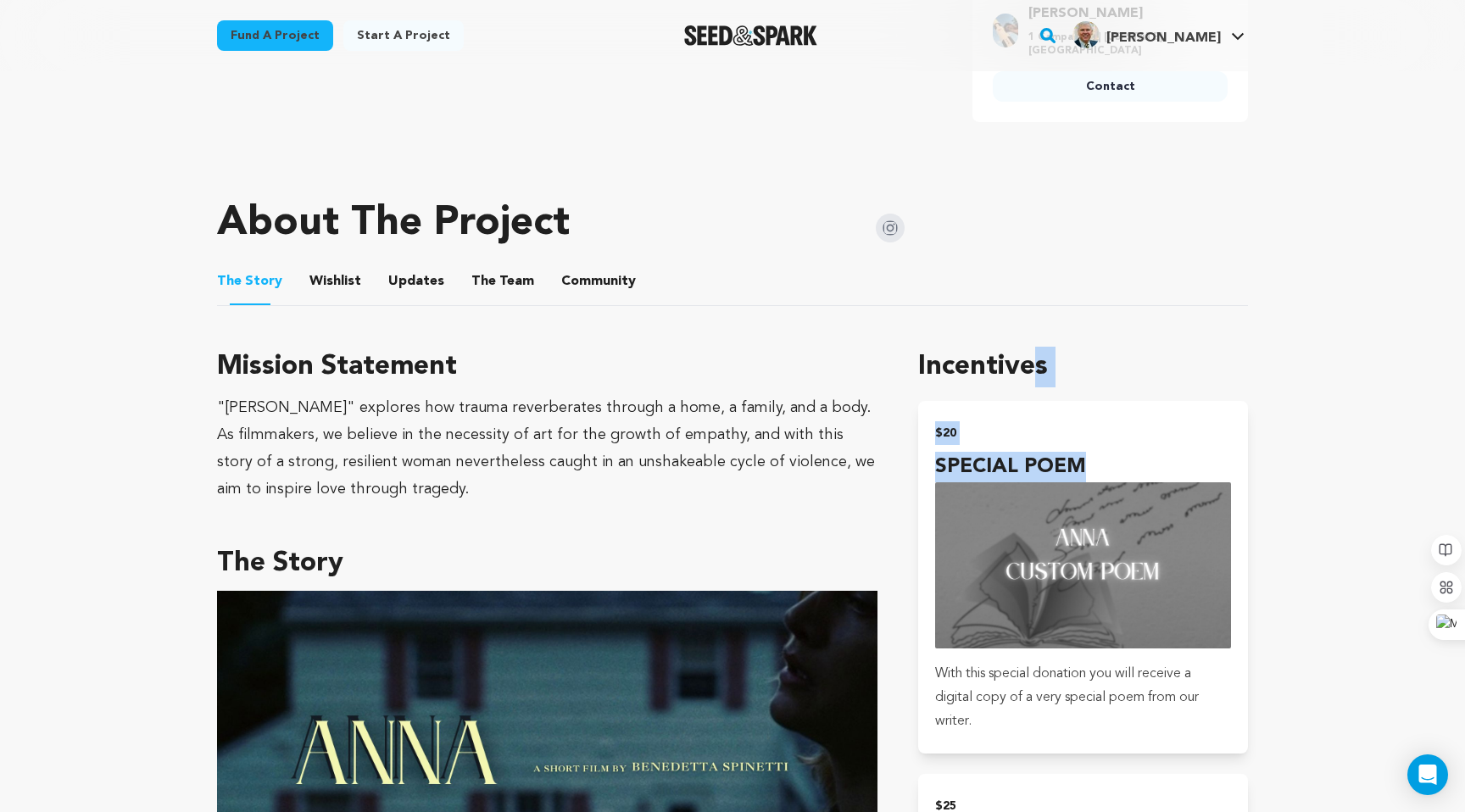
scroll to position [785, 0]
click at [920, 356] on h1 "Incentives" at bounding box center [1083, 367] width 330 height 40
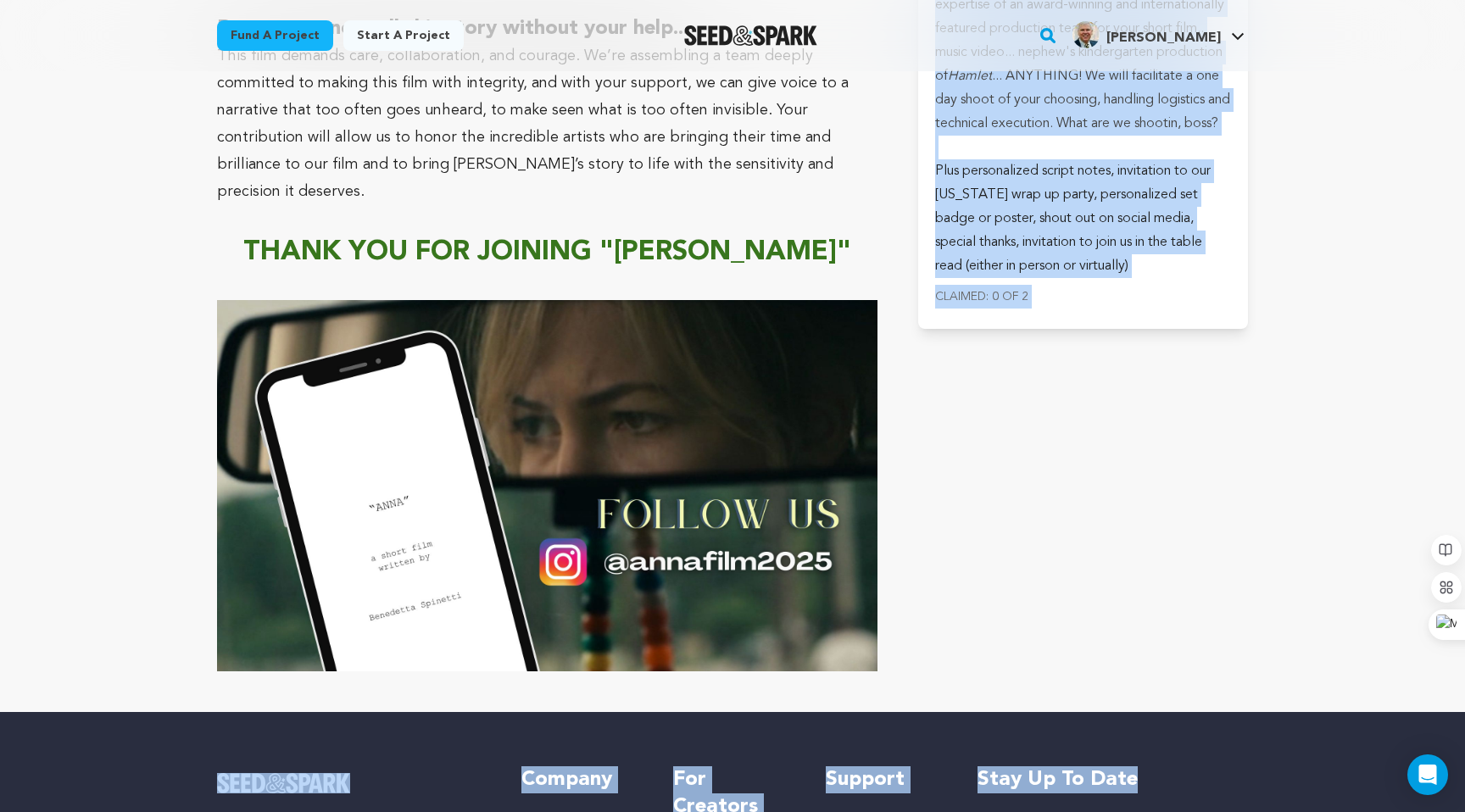
scroll to position [9343, 0]
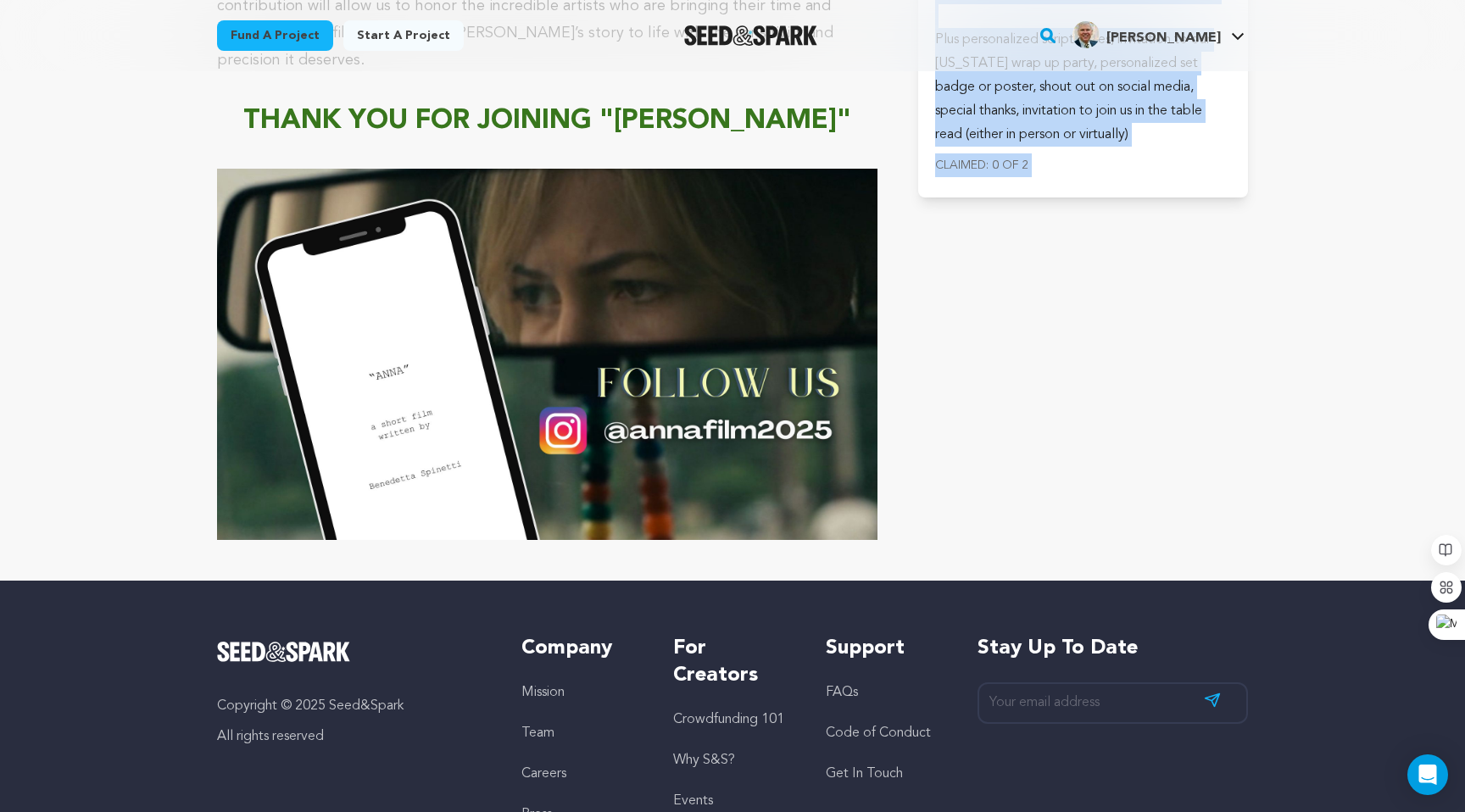
drag, startPoint x: 920, startPoint y: 356, endPoint x: 1105, endPoint y: 496, distance: 232.0
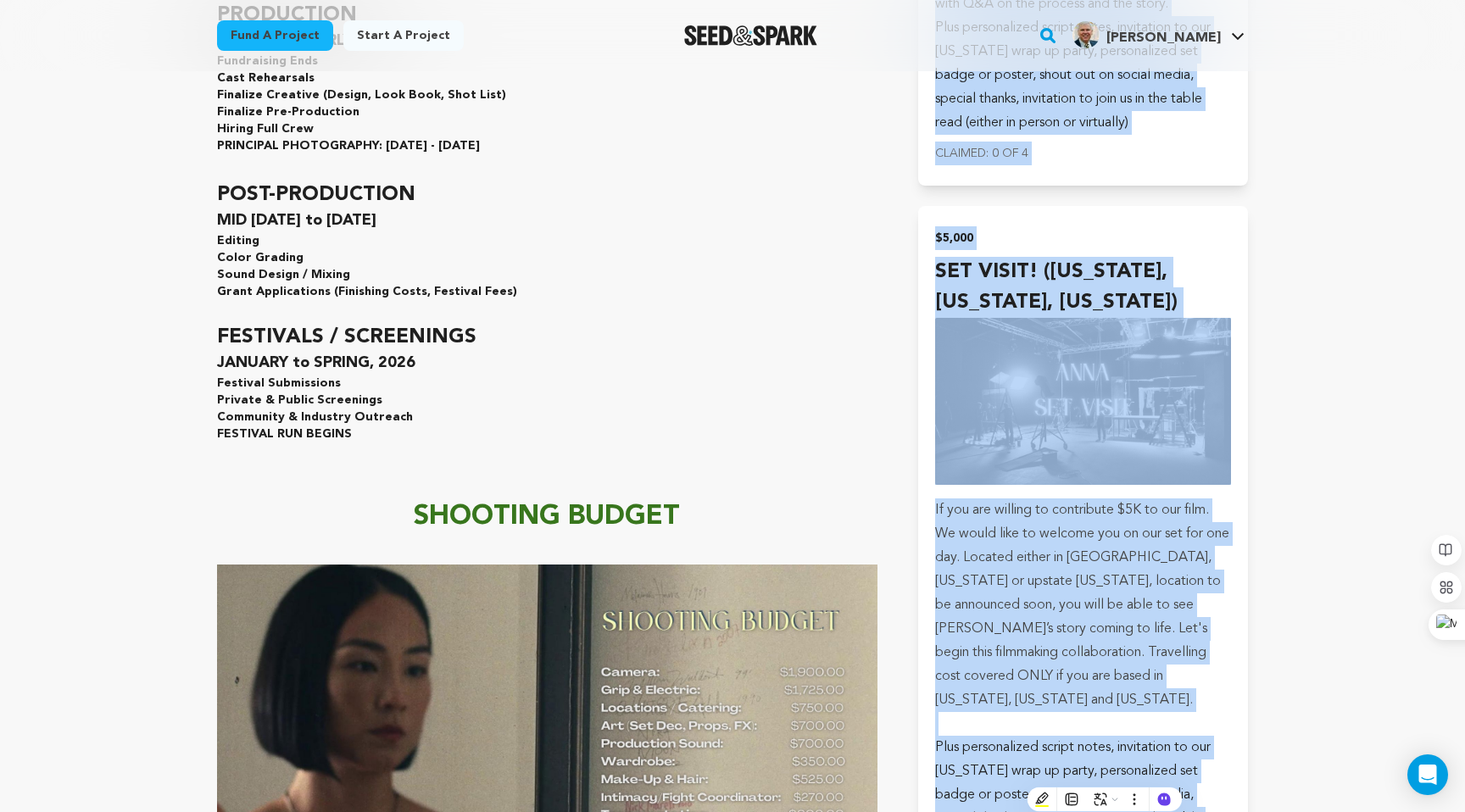
scroll to position [7909, 0]
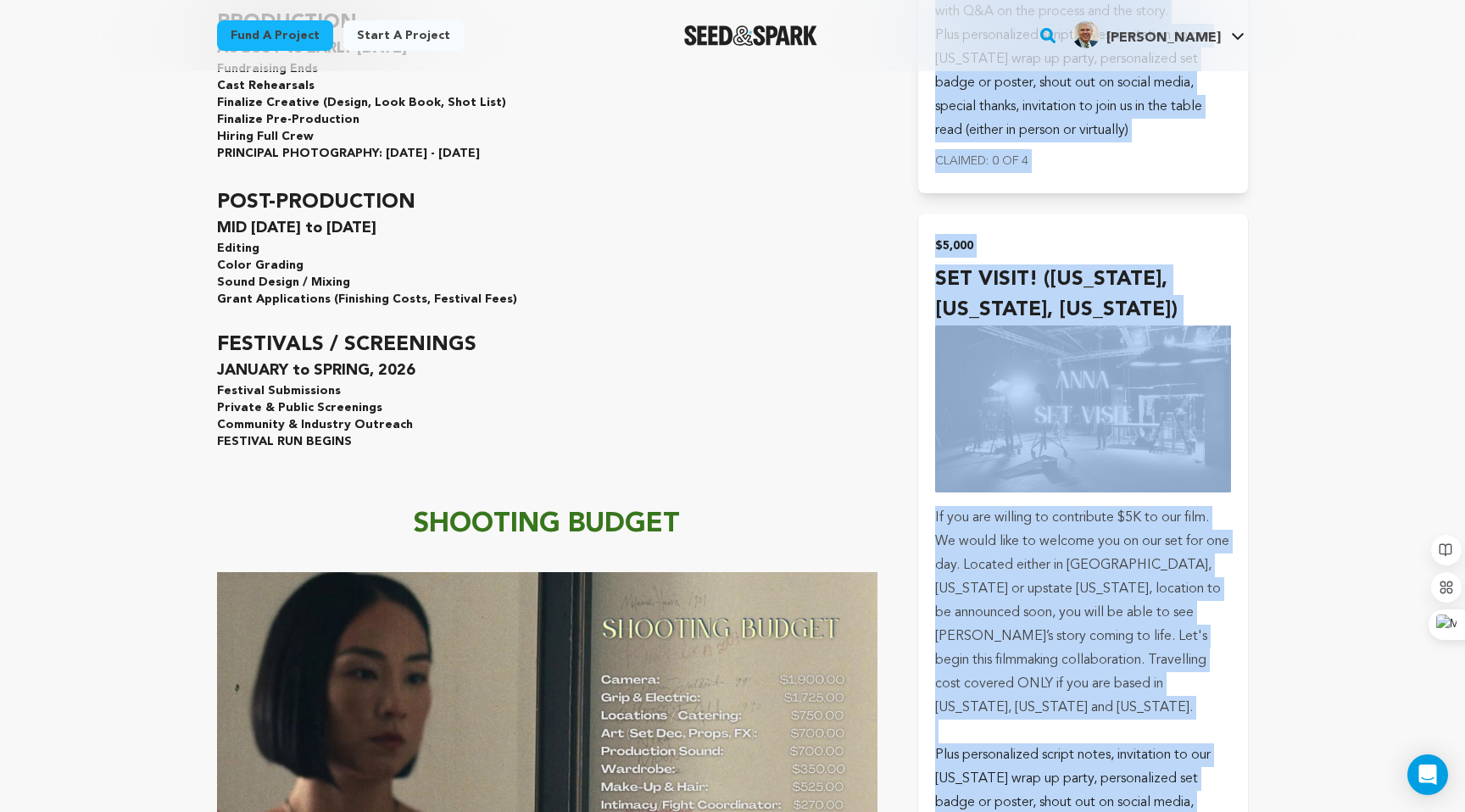
copy main "Incentives $20 SPECIAL POEM With this special donation you will receive a digit…"
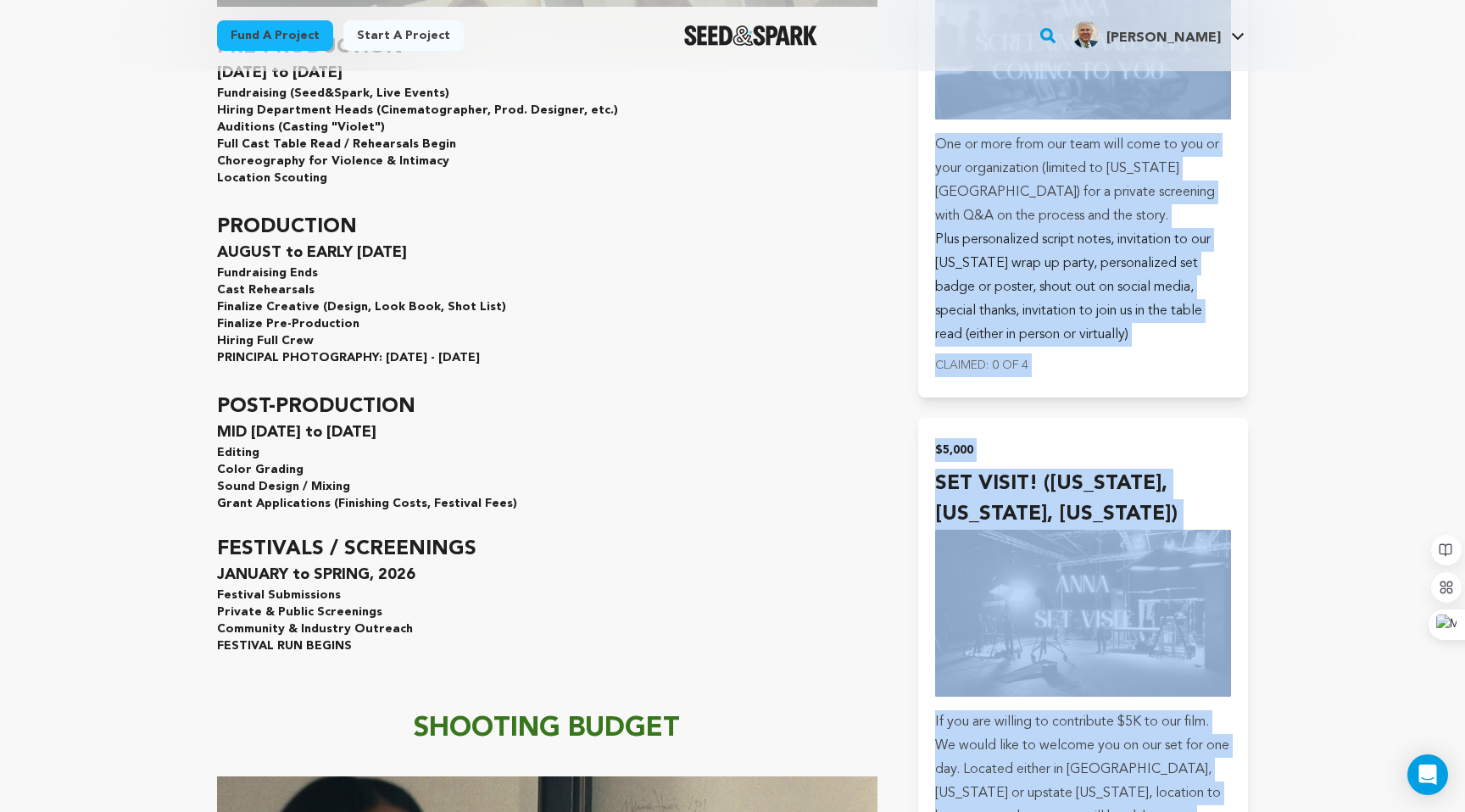
scroll to position [7698, 0]
